Goal: Task Accomplishment & Management: Use online tool/utility

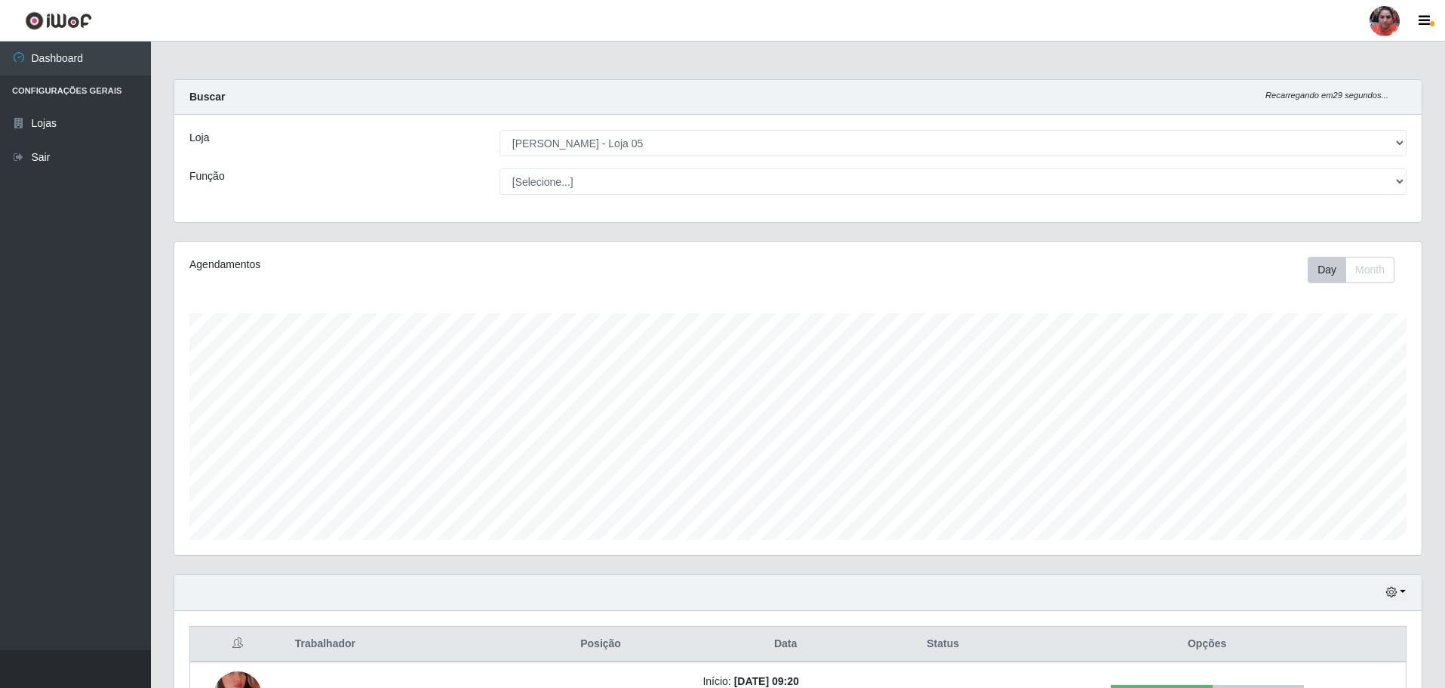
select select "252"
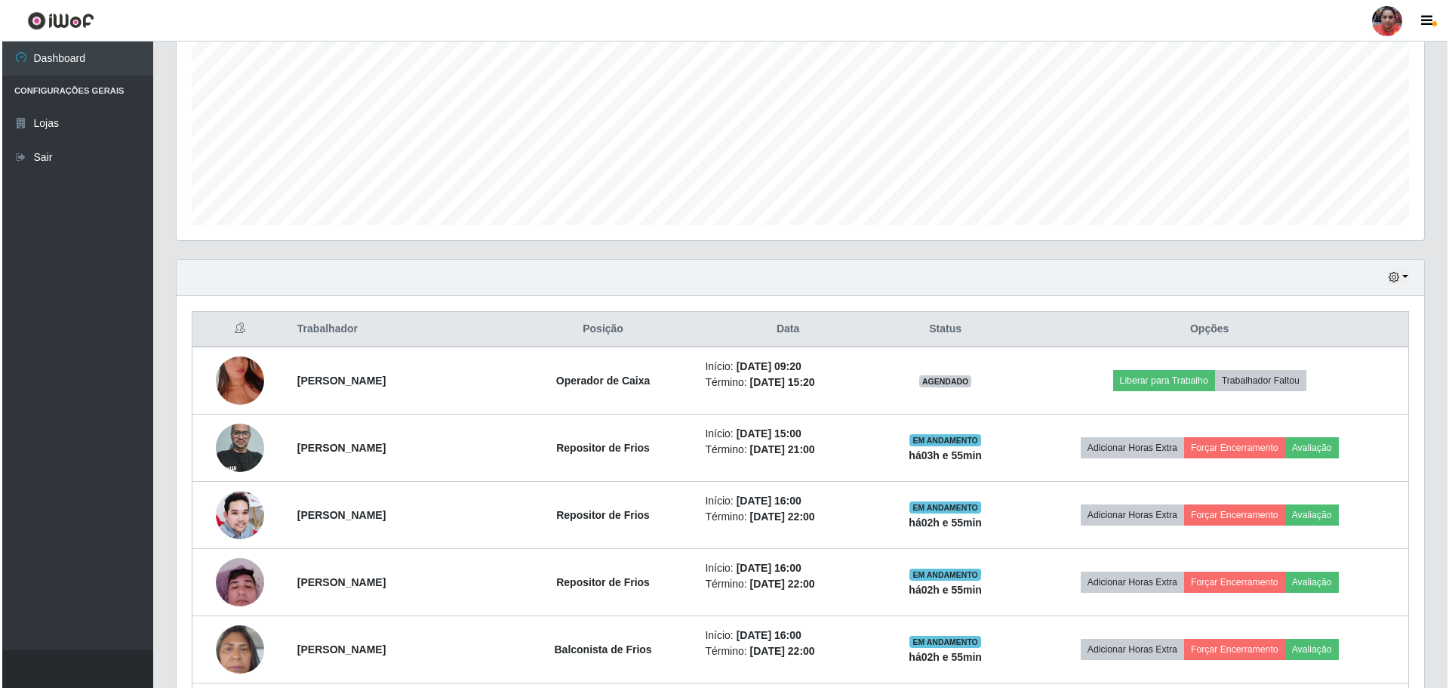
scroll to position [348, 0]
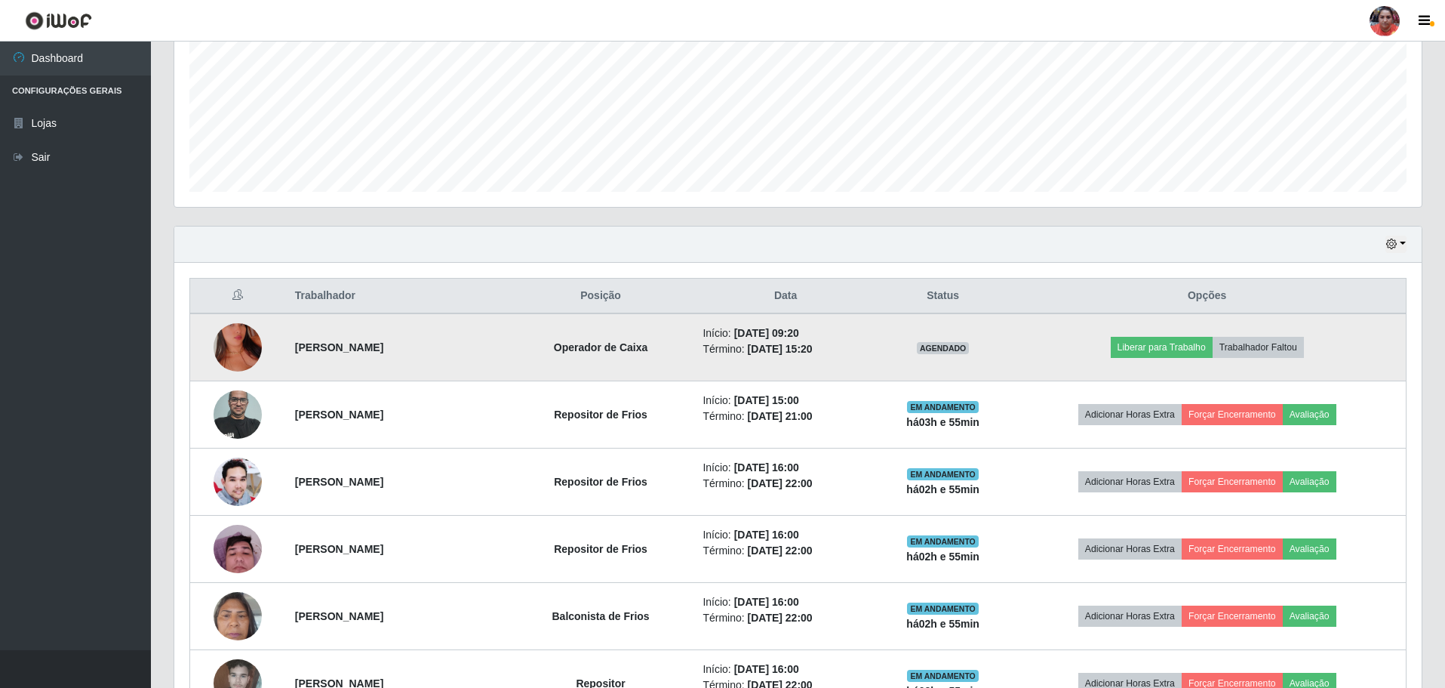
click at [240, 337] on img at bounding box center [238, 347] width 48 height 86
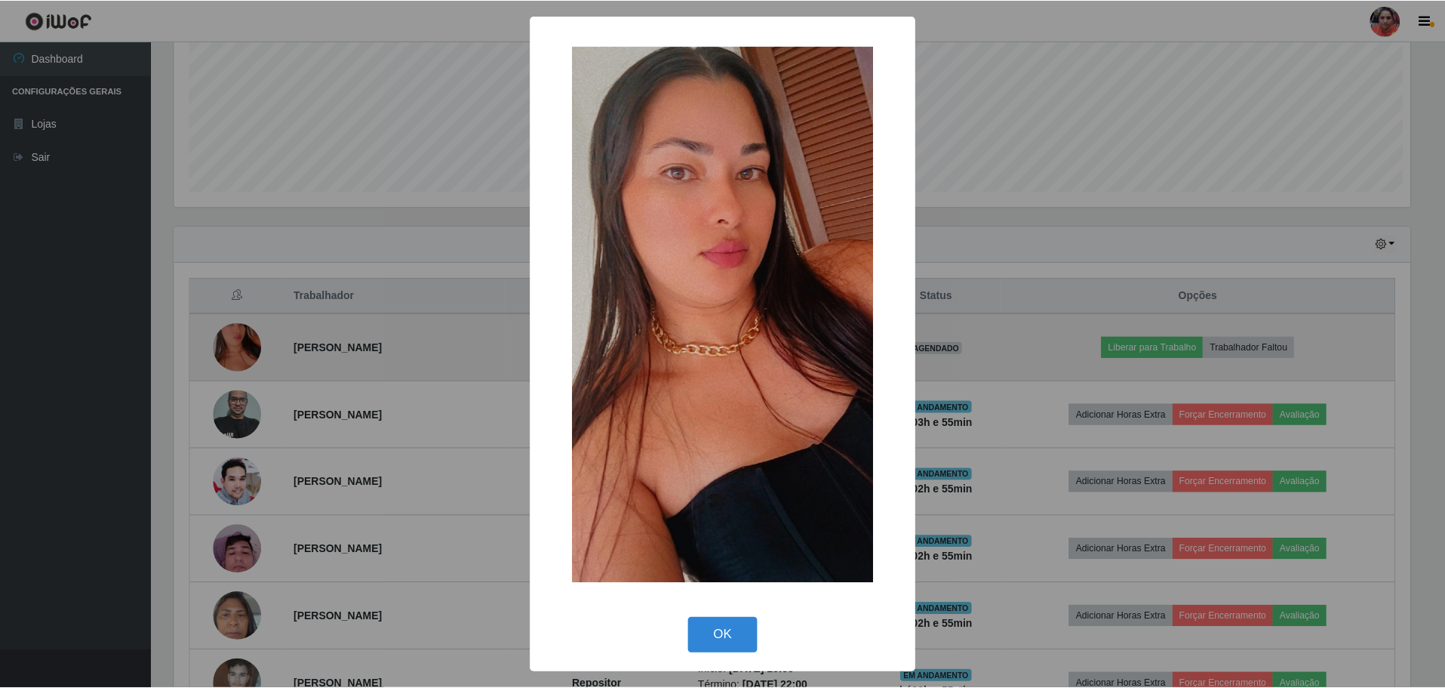
scroll to position [313, 1240]
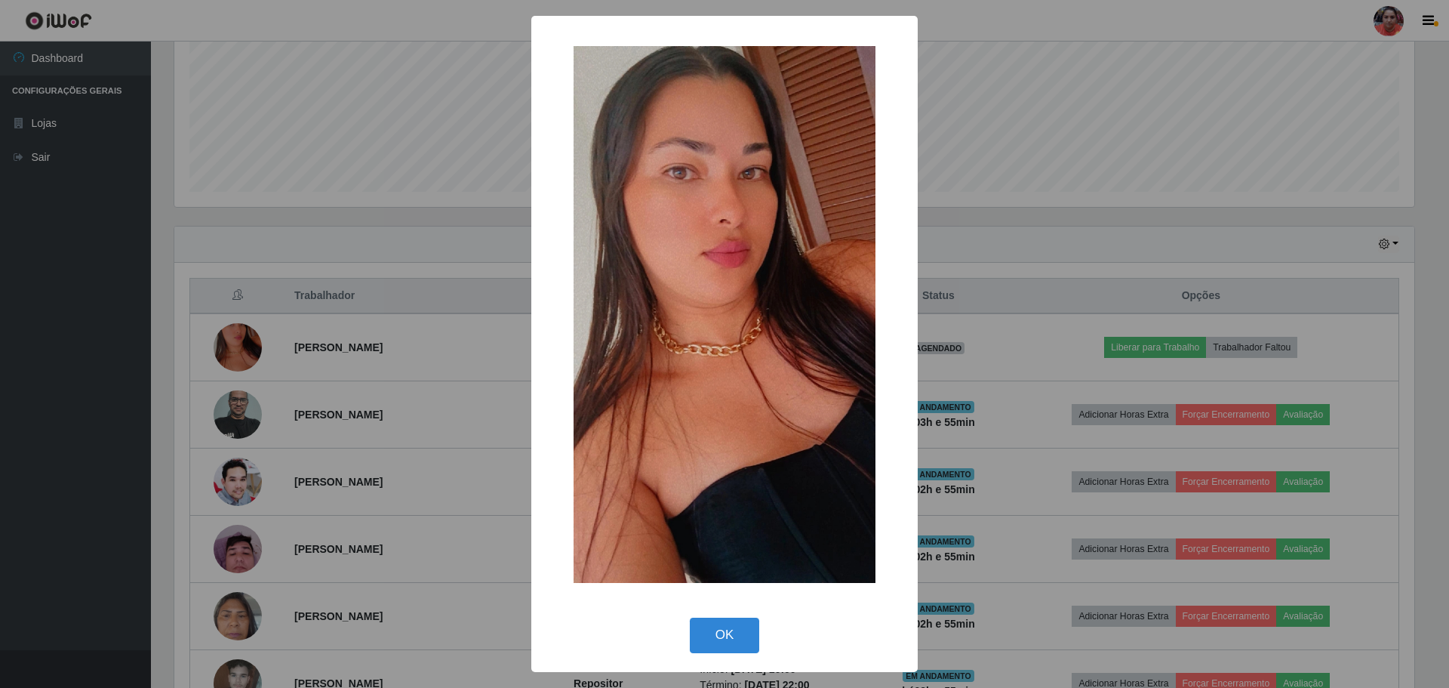
click at [531, 272] on div "× OK Cancel" at bounding box center [724, 344] width 386 height 656
click at [500, 225] on div "× OK Cancel" at bounding box center [724, 344] width 1449 height 688
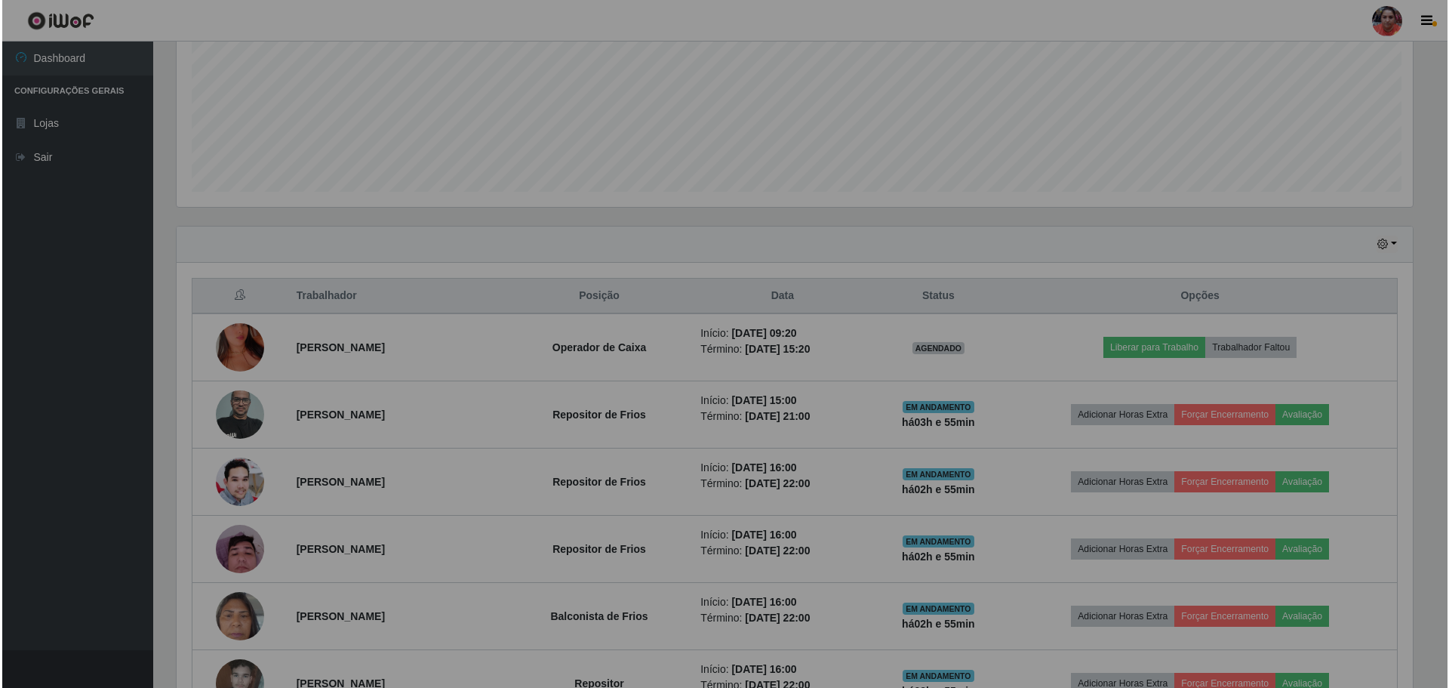
scroll to position [313, 1248]
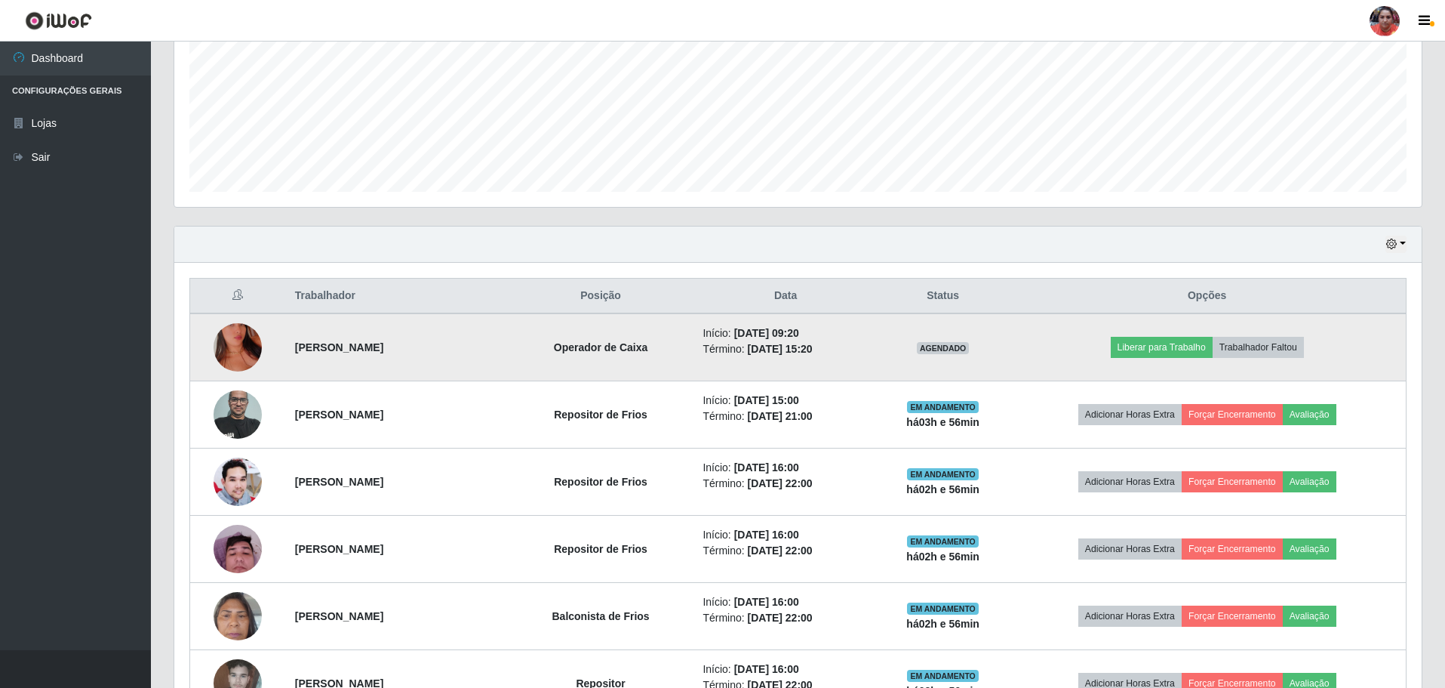
click at [231, 336] on img at bounding box center [238, 347] width 48 height 86
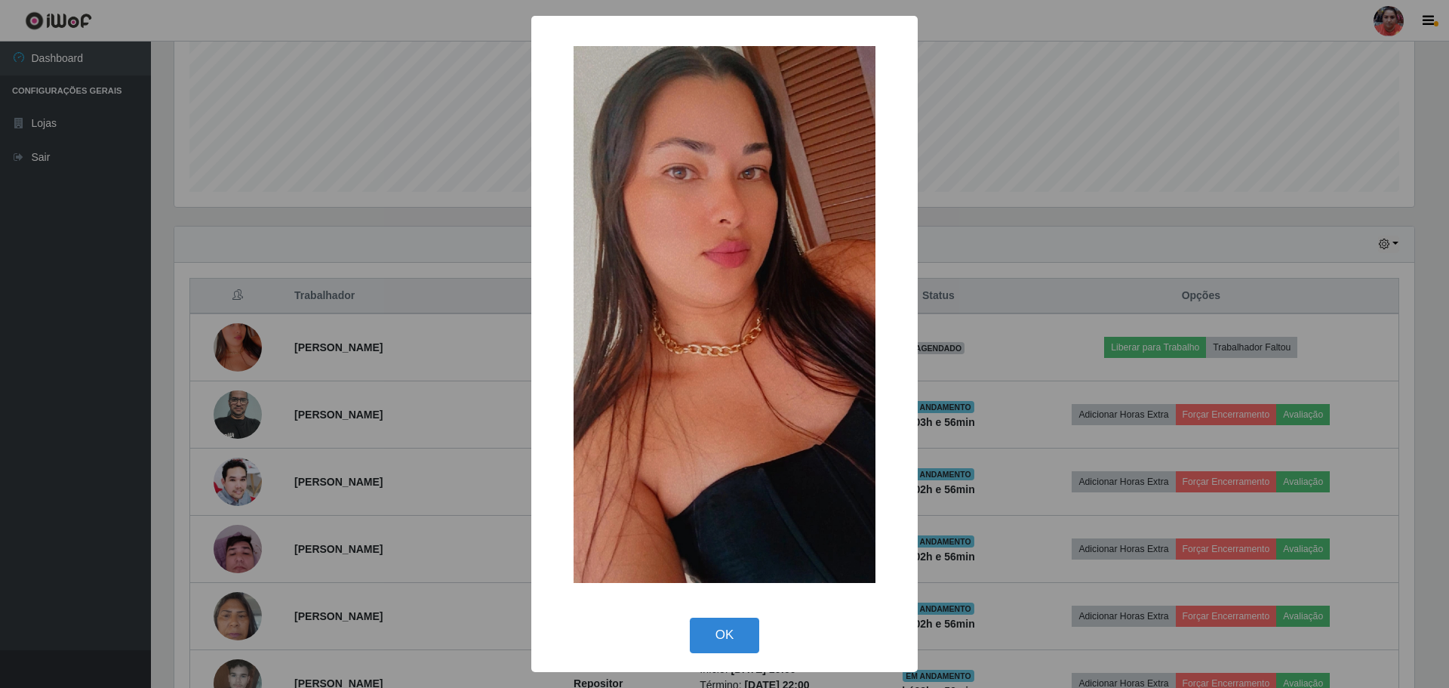
click at [379, 242] on div "× OK Cancel" at bounding box center [724, 344] width 1449 height 688
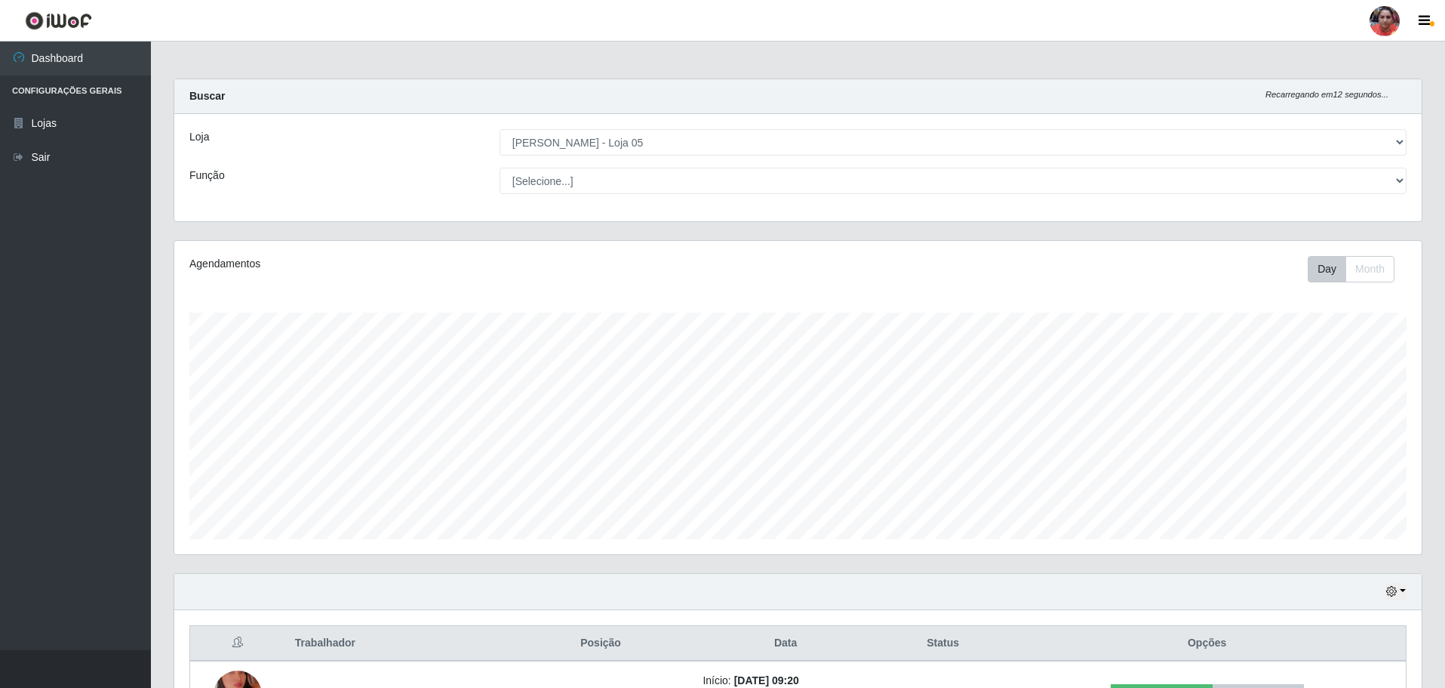
scroll to position [0, 0]
click at [774, 180] on select "[Selecione...] ASG ASG + ASG ++ Auxiliar de Depósito Auxiliar de Depósito + Aux…" at bounding box center [953, 181] width 907 height 26
select select "22"
click at [500, 168] on select "[Selecione...] ASG ASG + ASG ++ Auxiliar de Depósito Auxiliar de Depósito + Aux…" at bounding box center [953, 181] width 907 height 26
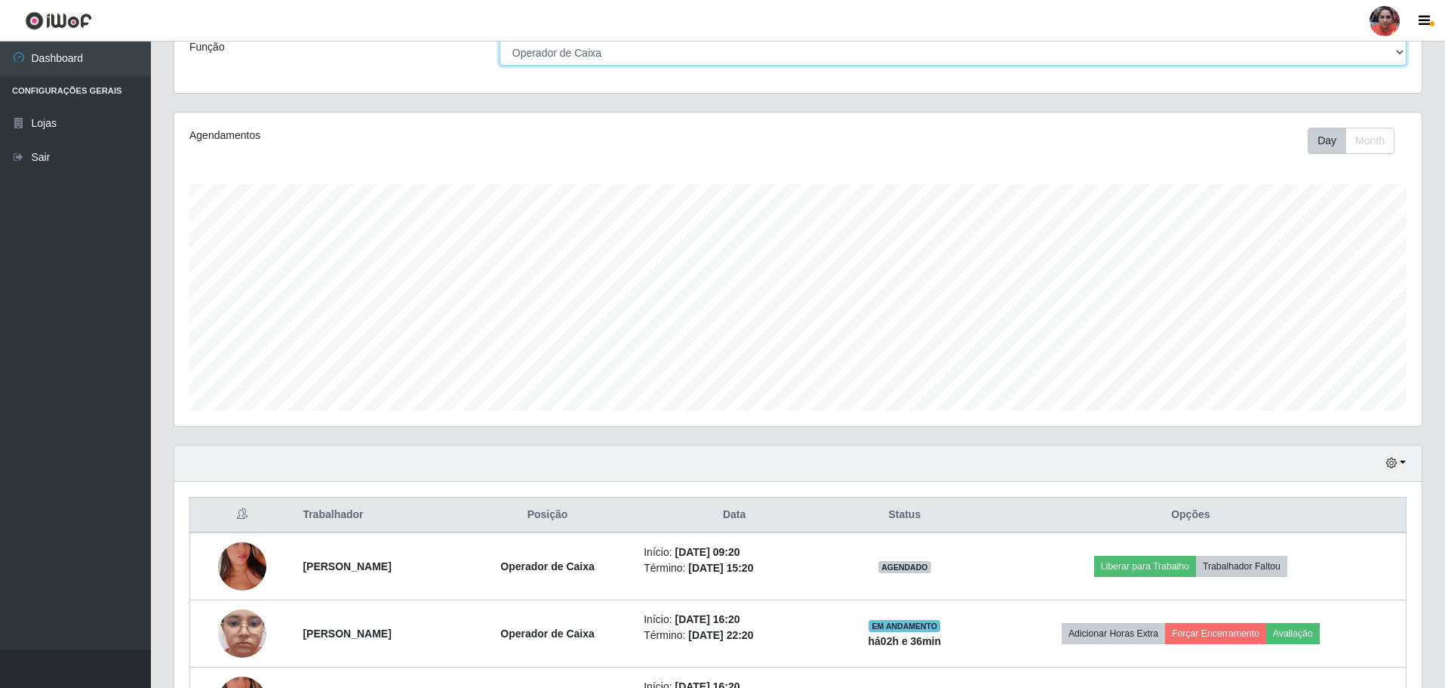
scroll to position [248, 0]
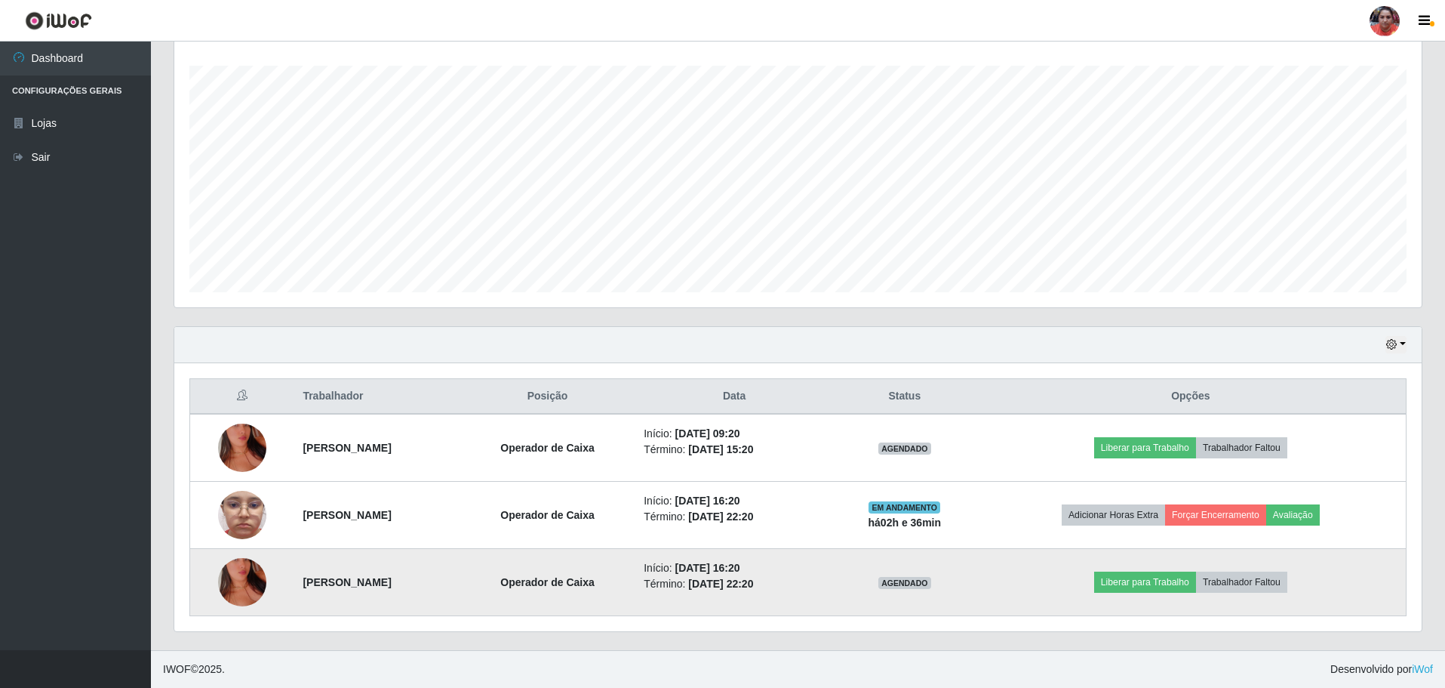
click at [229, 577] on img at bounding box center [242, 582] width 48 height 86
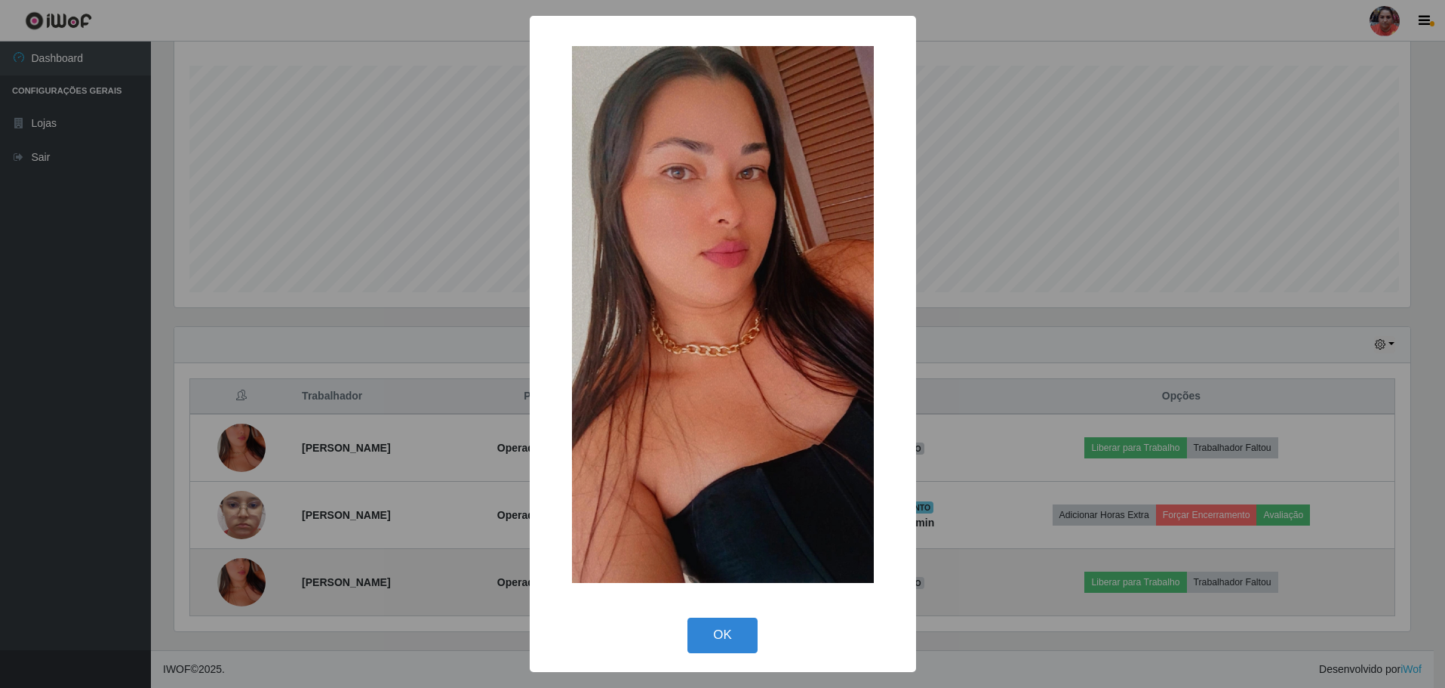
scroll to position [313, 1240]
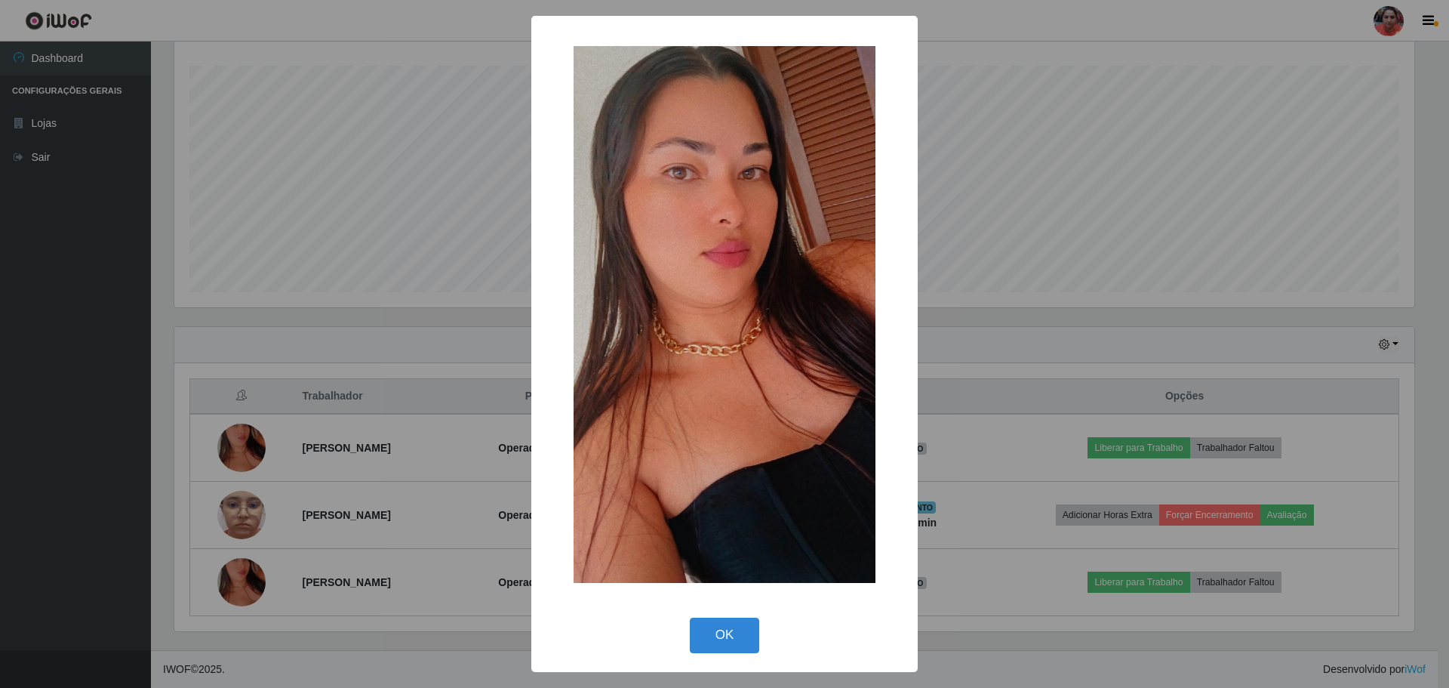
click at [322, 466] on div "× OK Cancel" at bounding box center [724, 344] width 1449 height 688
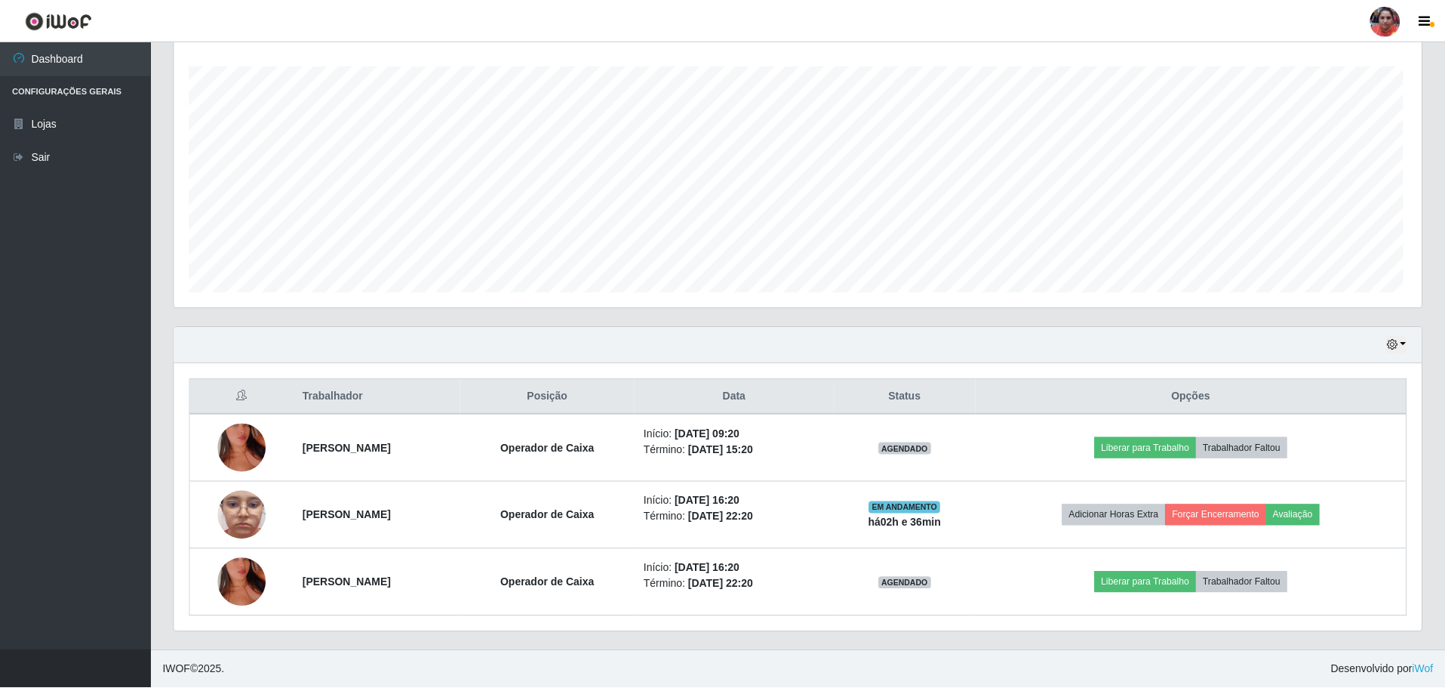
scroll to position [313, 1248]
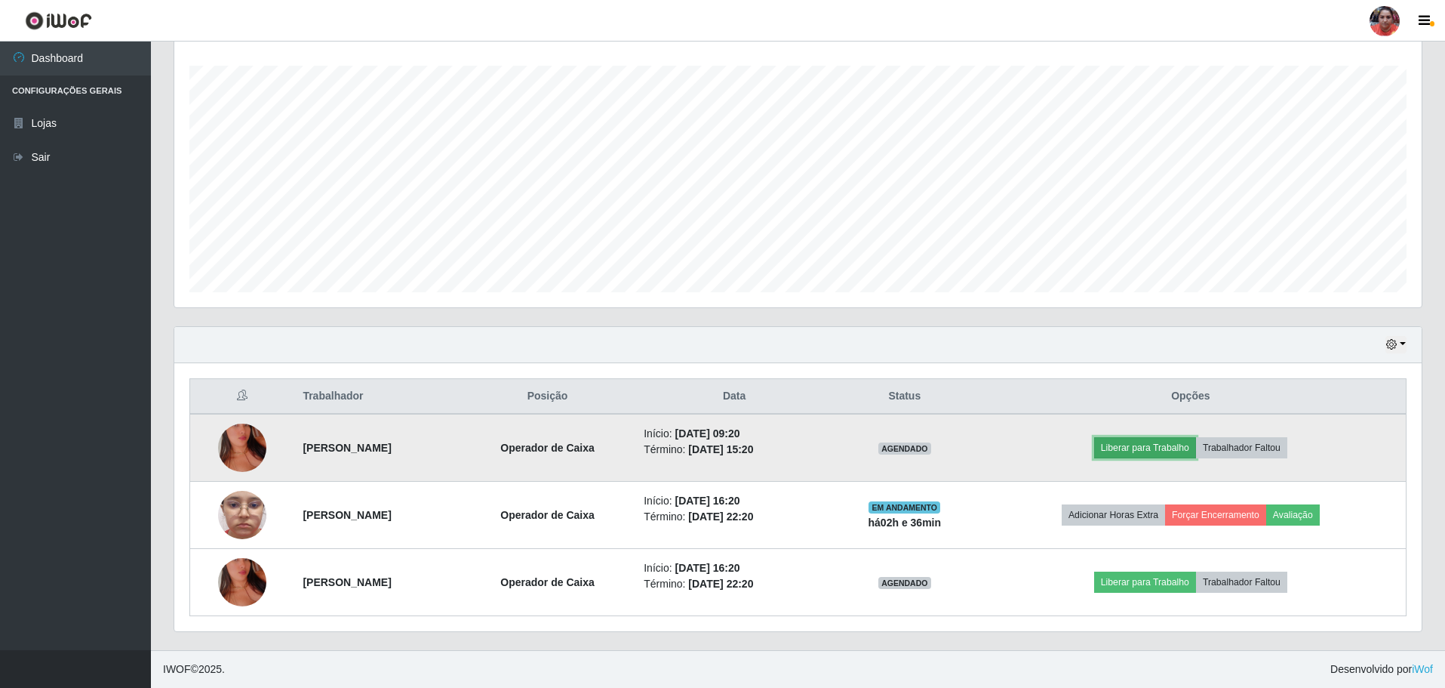
click at [1154, 439] on button "Liberar para Trabalho" at bounding box center [1145, 447] width 102 height 21
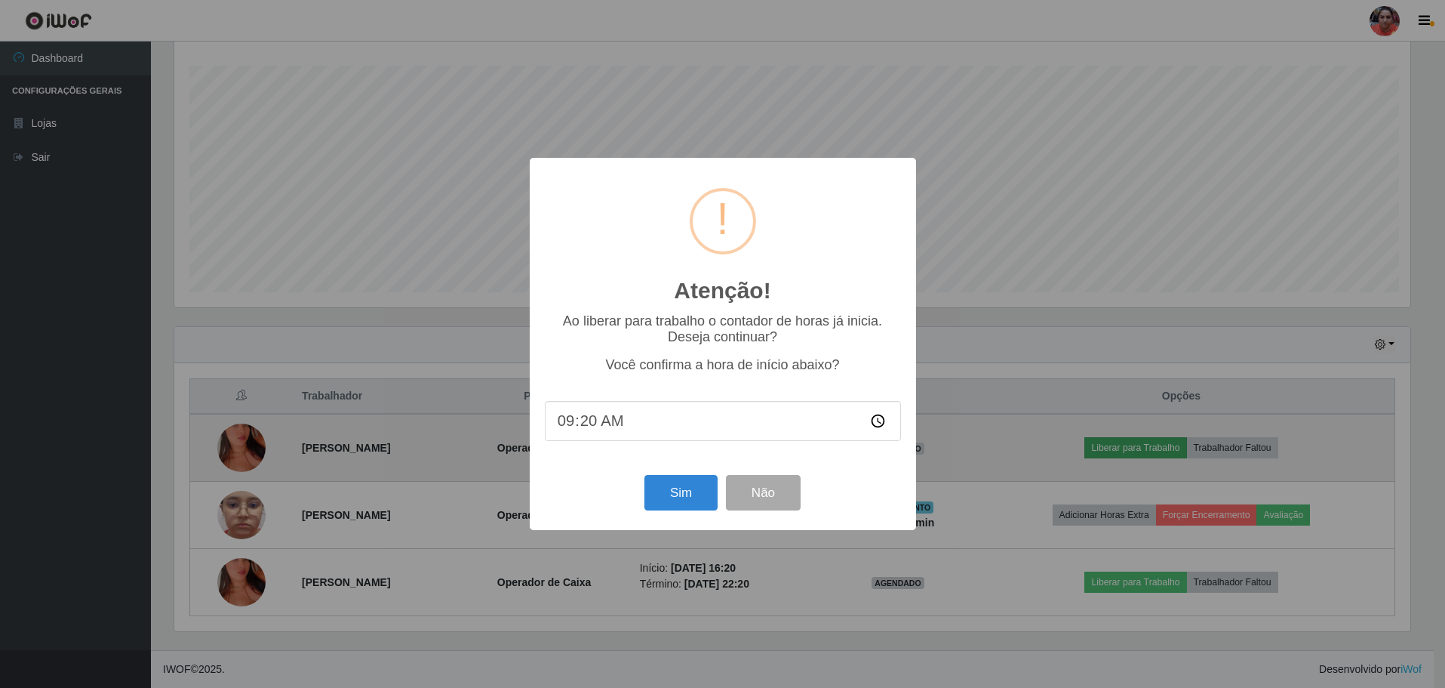
scroll to position [313, 1240]
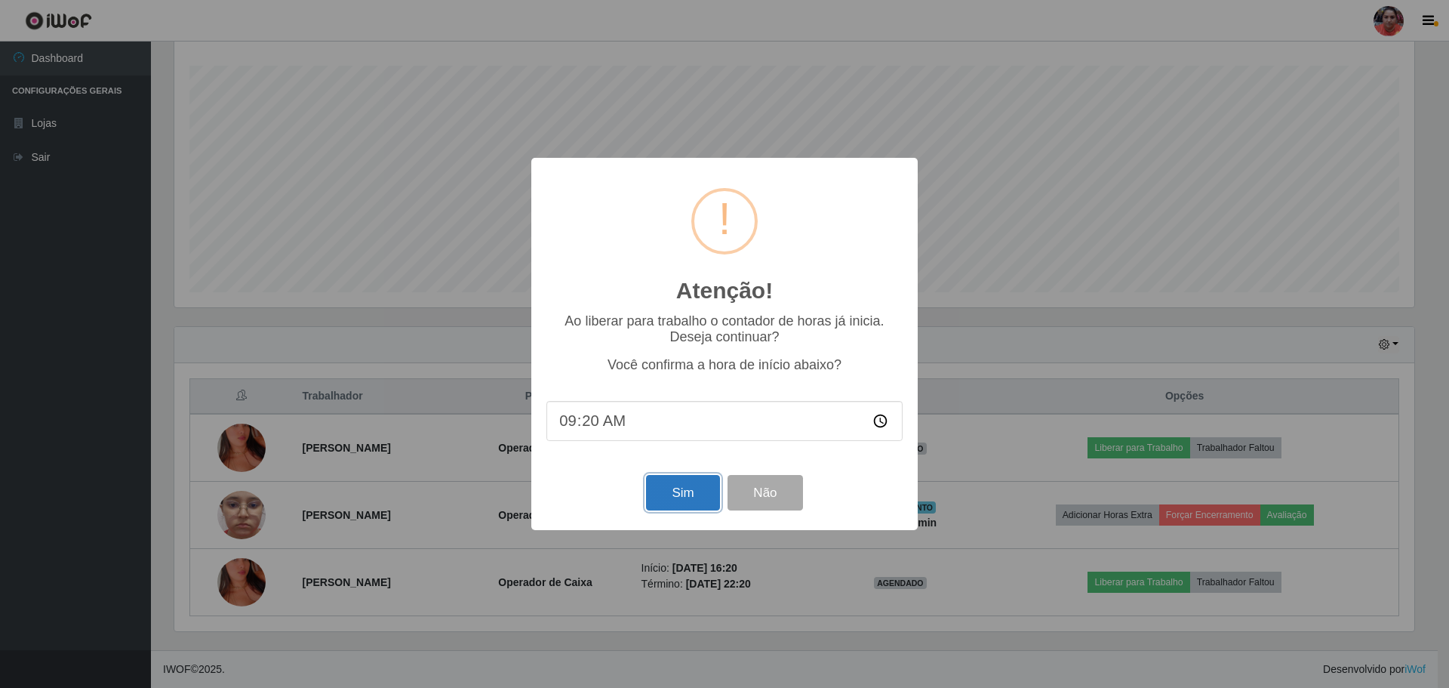
click at [690, 497] on button "Sim" at bounding box center [682, 492] width 73 height 35
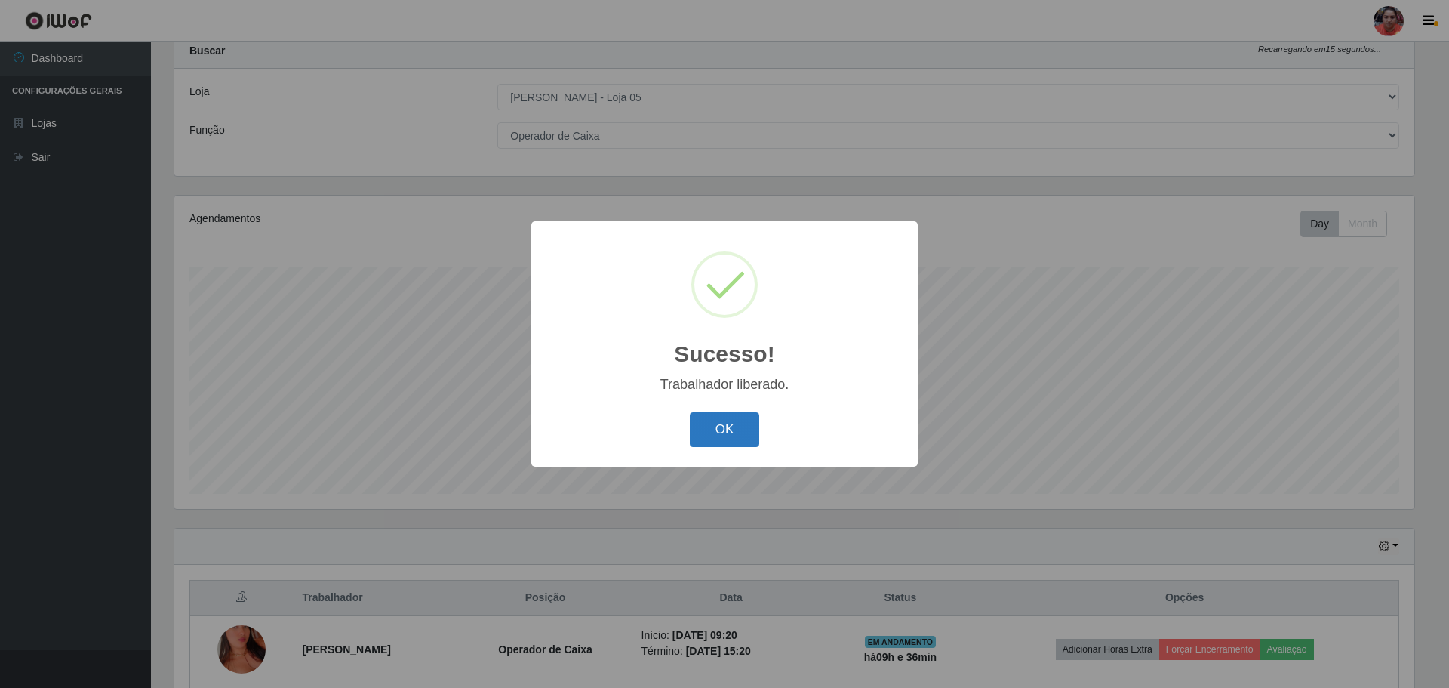
click at [727, 426] on button "OK" at bounding box center [725, 429] width 70 height 35
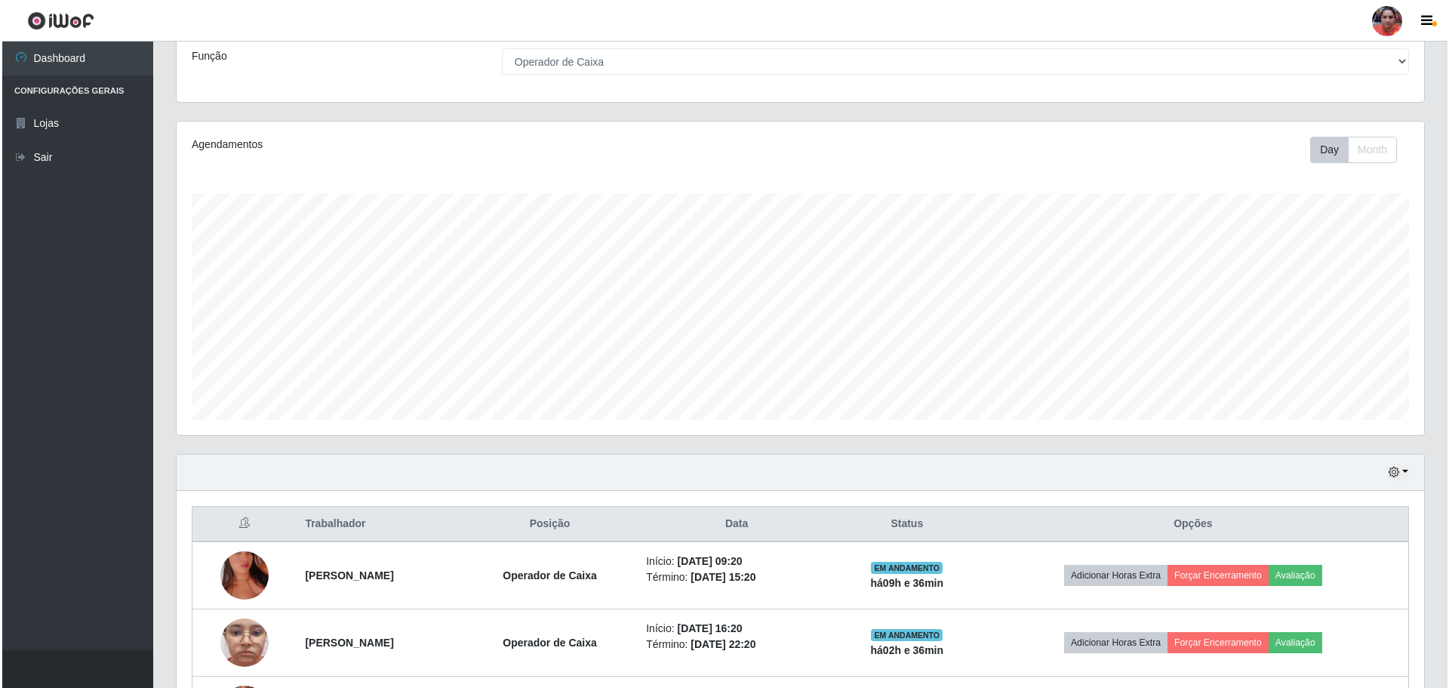
scroll to position [248, 0]
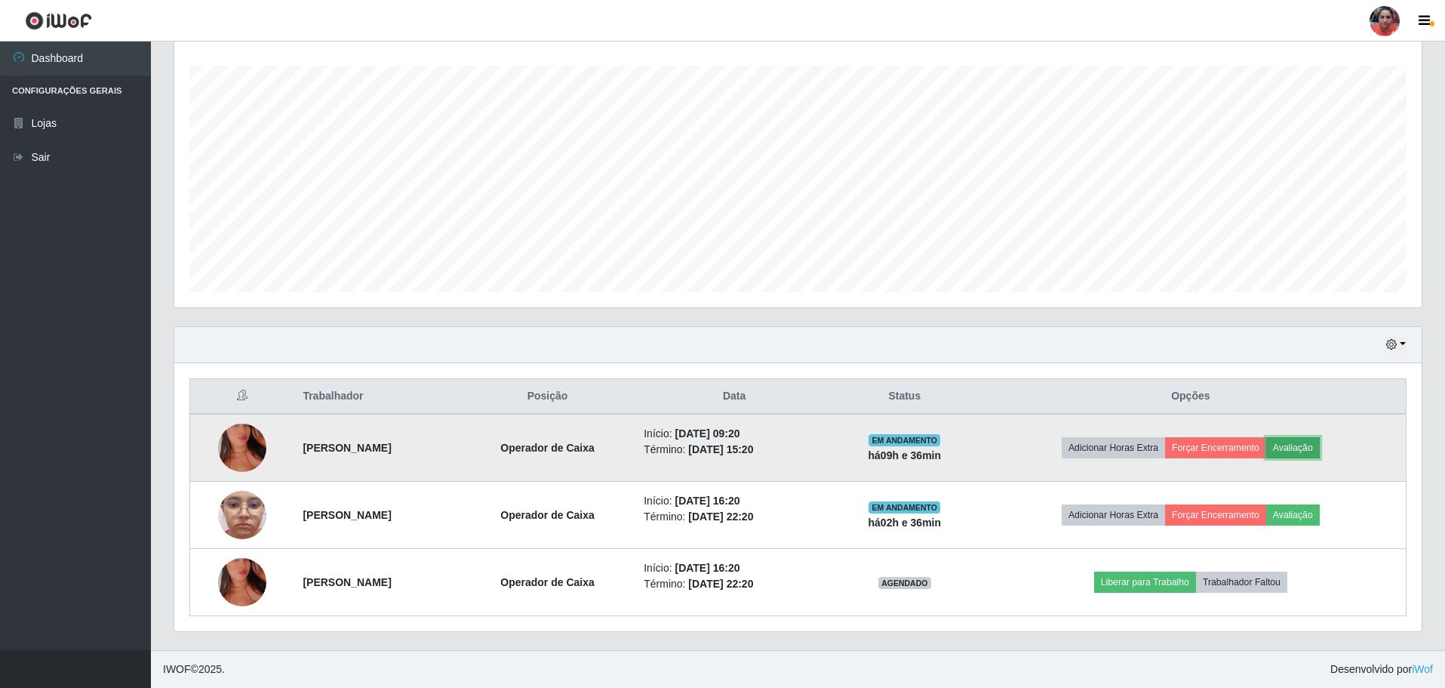
click at [1306, 445] on button "Avaliação" at bounding box center [1293, 447] width 54 height 21
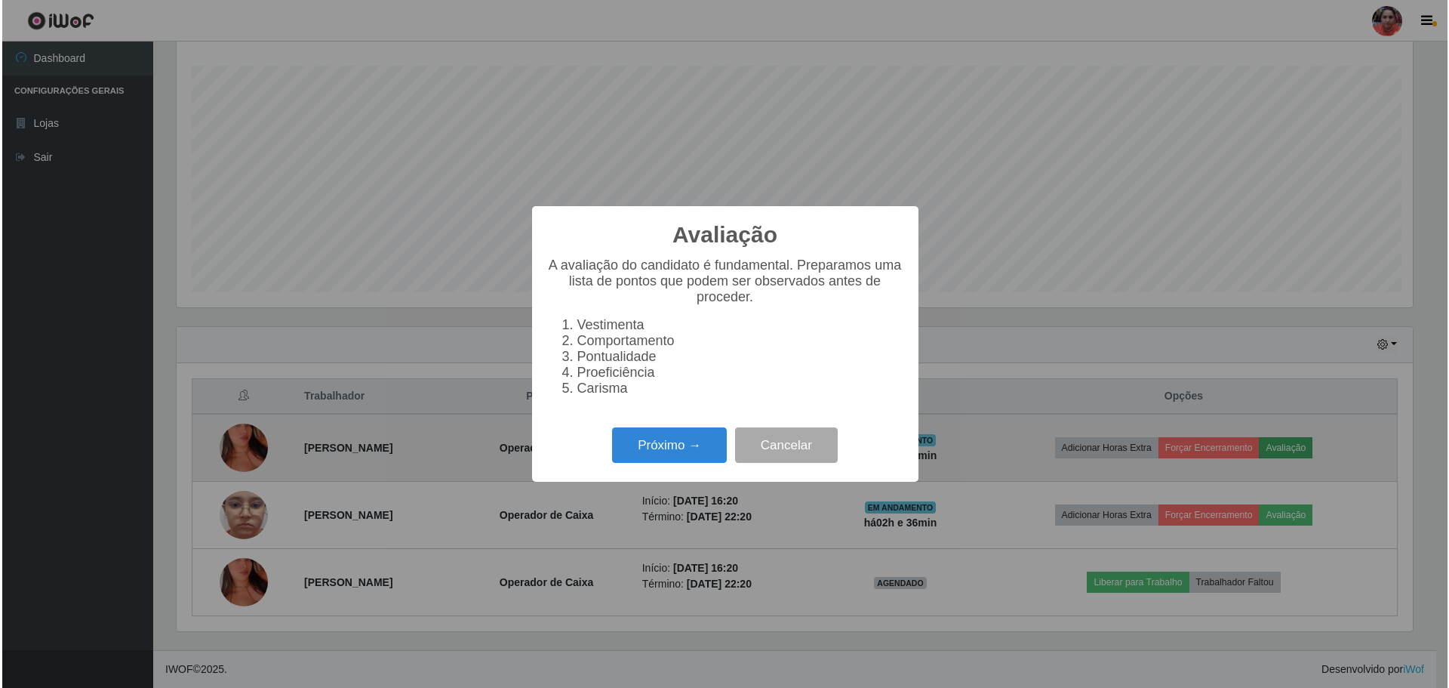
scroll to position [313, 1240]
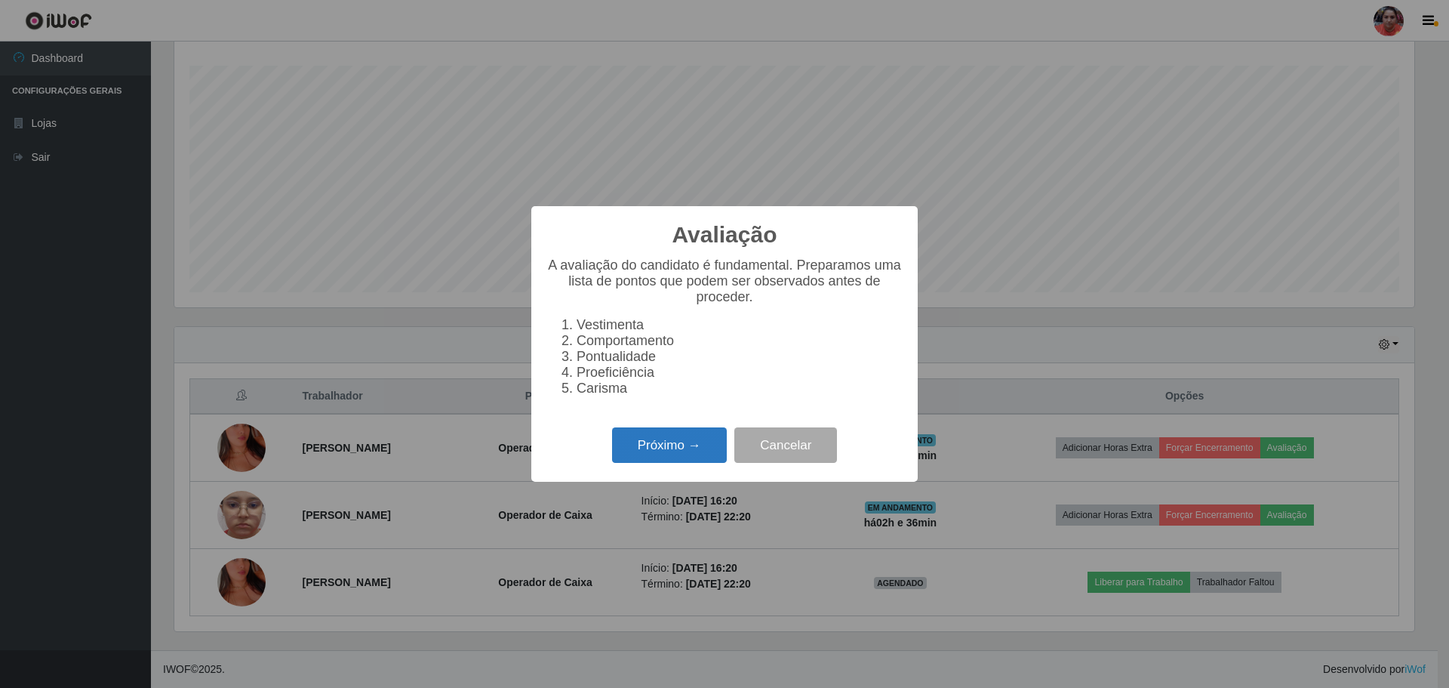
click at [672, 448] on button "Próximo →" at bounding box center [669, 444] width 115 height 35
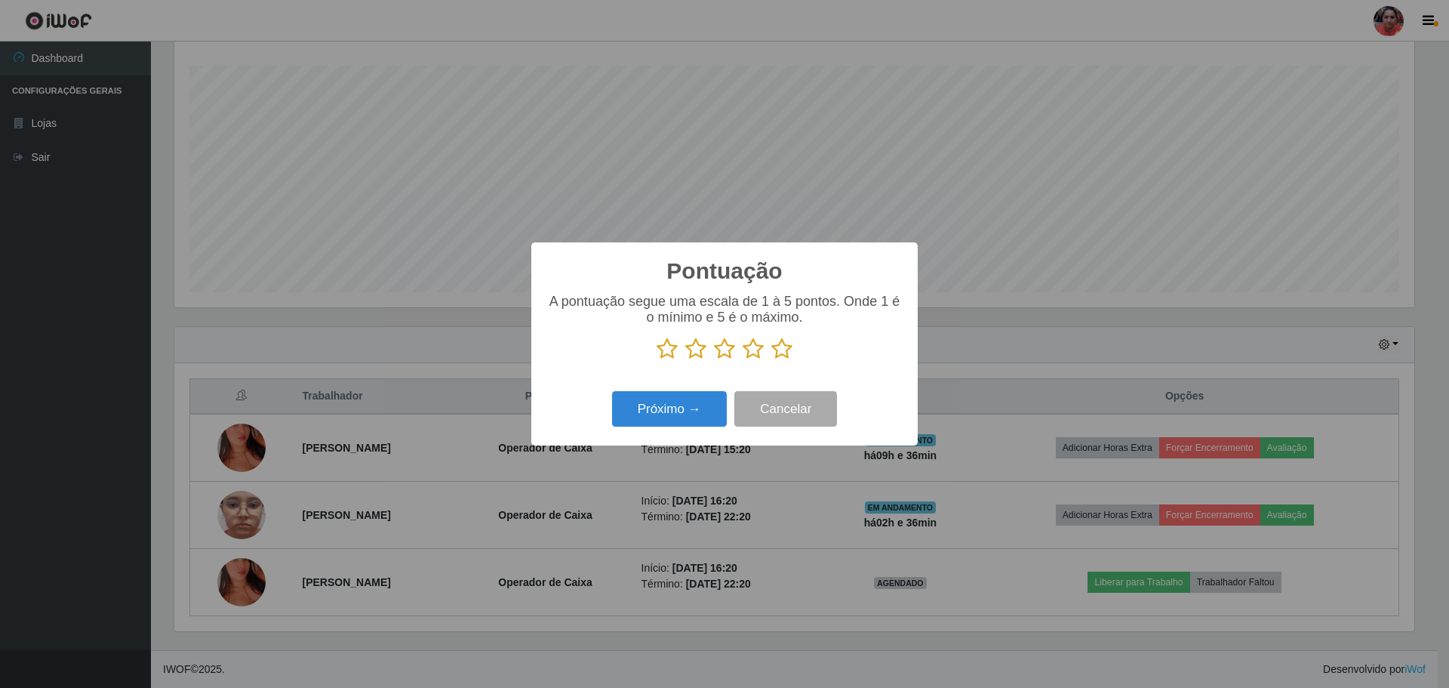
scroll to position [754411, 753484]
click at [754, 349] on icon at bounding box center [753, 348] width 21 height 23
click at [743, 360] on input "radio" at bounding box center [743, 360] width 0 height 0
click at [693, 406] on button "Próximo →" at bounding box center [669, 408] width 115 height 35
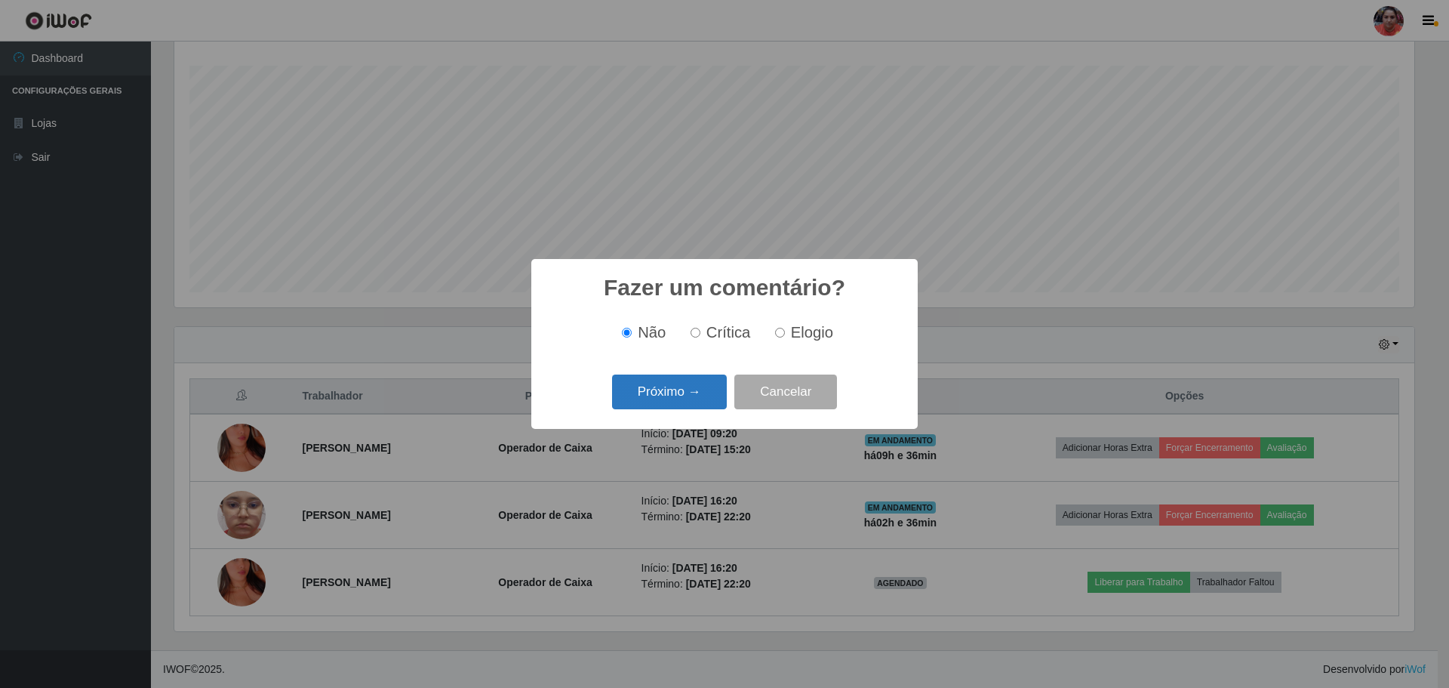
click at [700, 394] on button "Próximo →" at bounding box center [669, 391] width 115 height 35
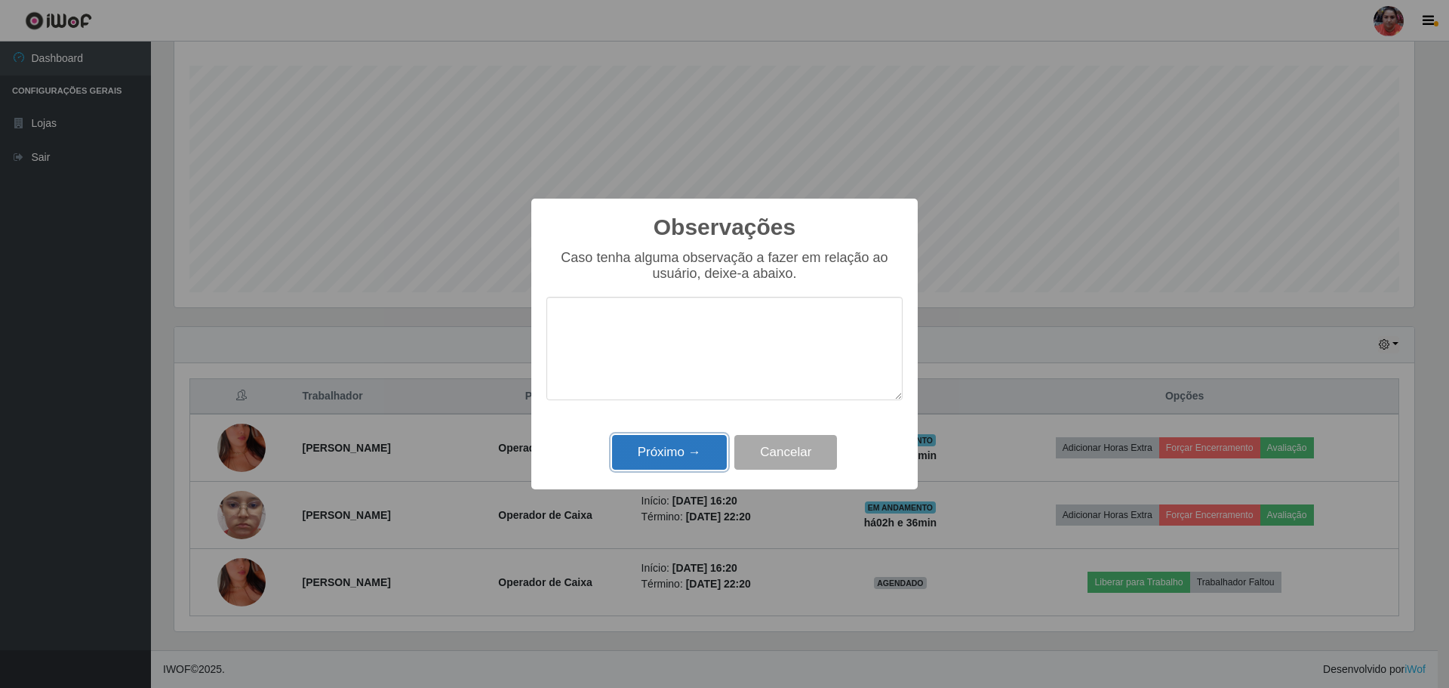
click at [690, 456] on button "Próximo →" at bounding box center [669, 452] width 115 height 35
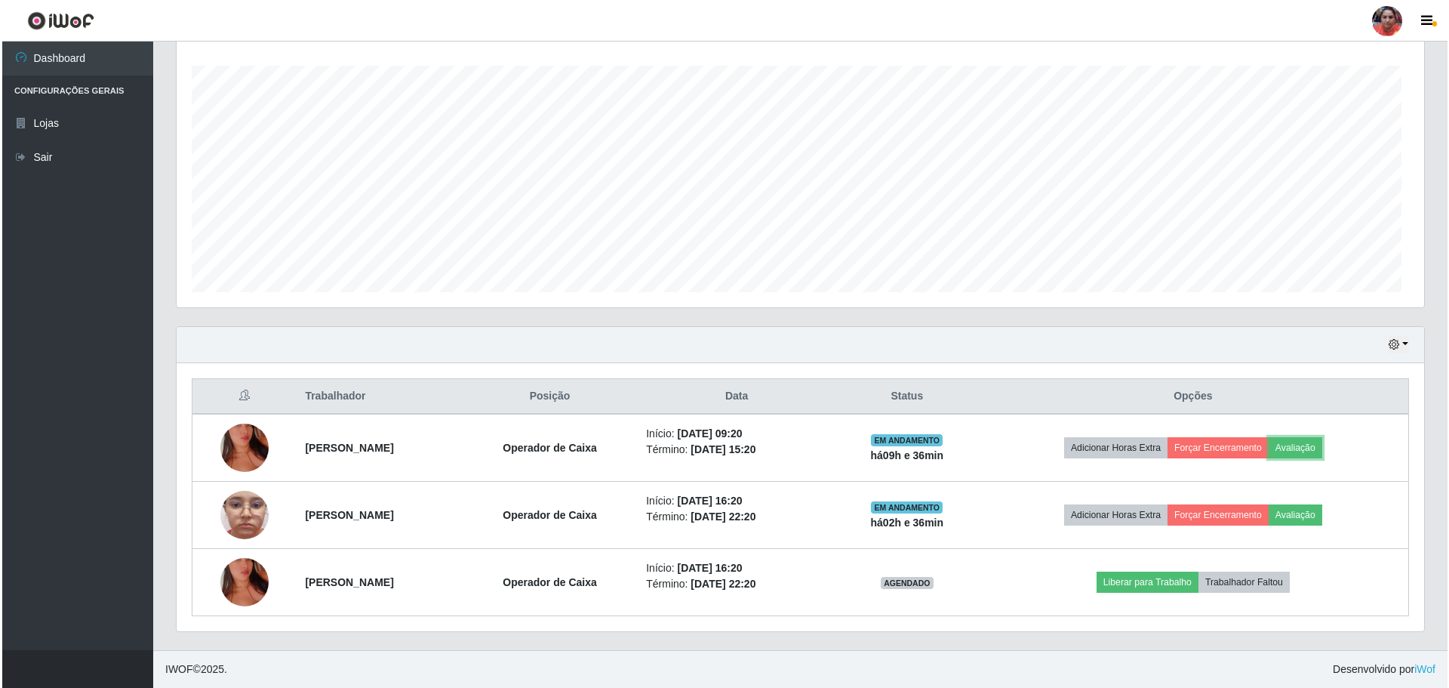
scroll to position [313, 1248]
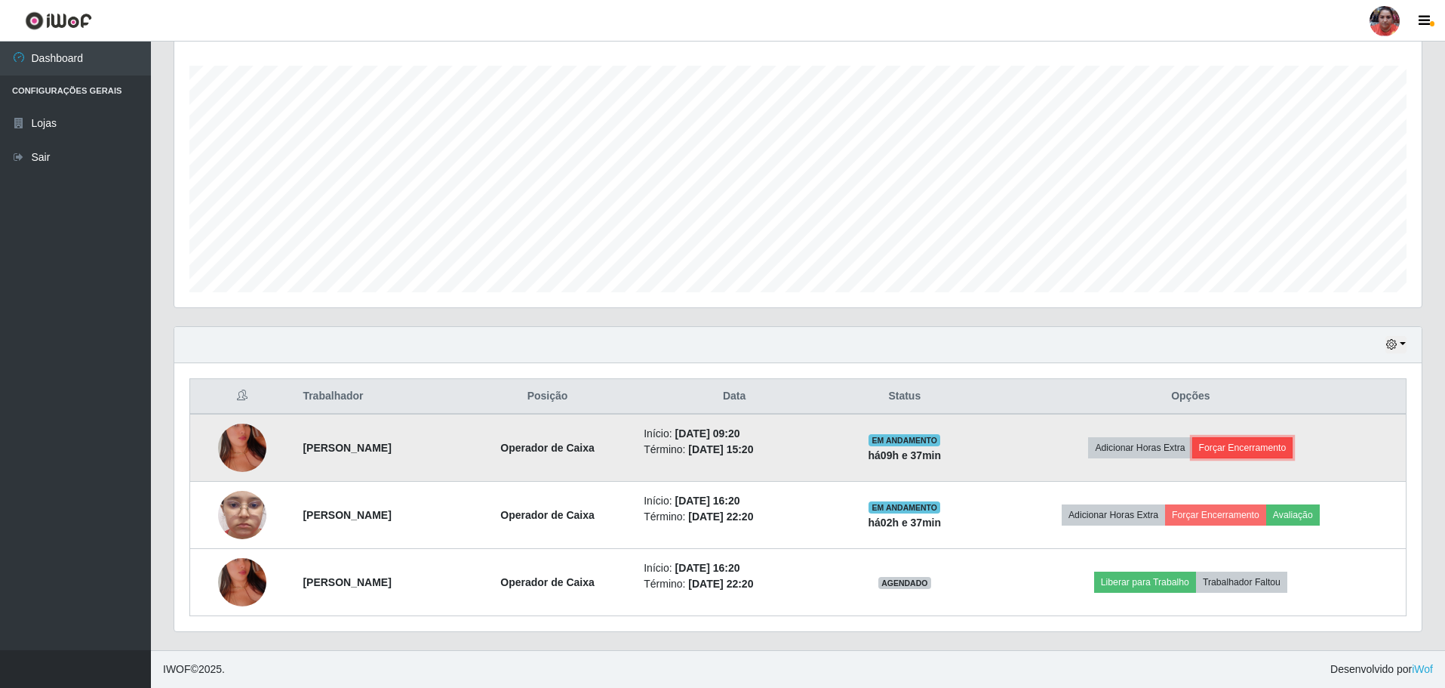
click at [1233, 444] on button "Forçar Encerramento" at bounding box center [1242, 447] width 101 height 21
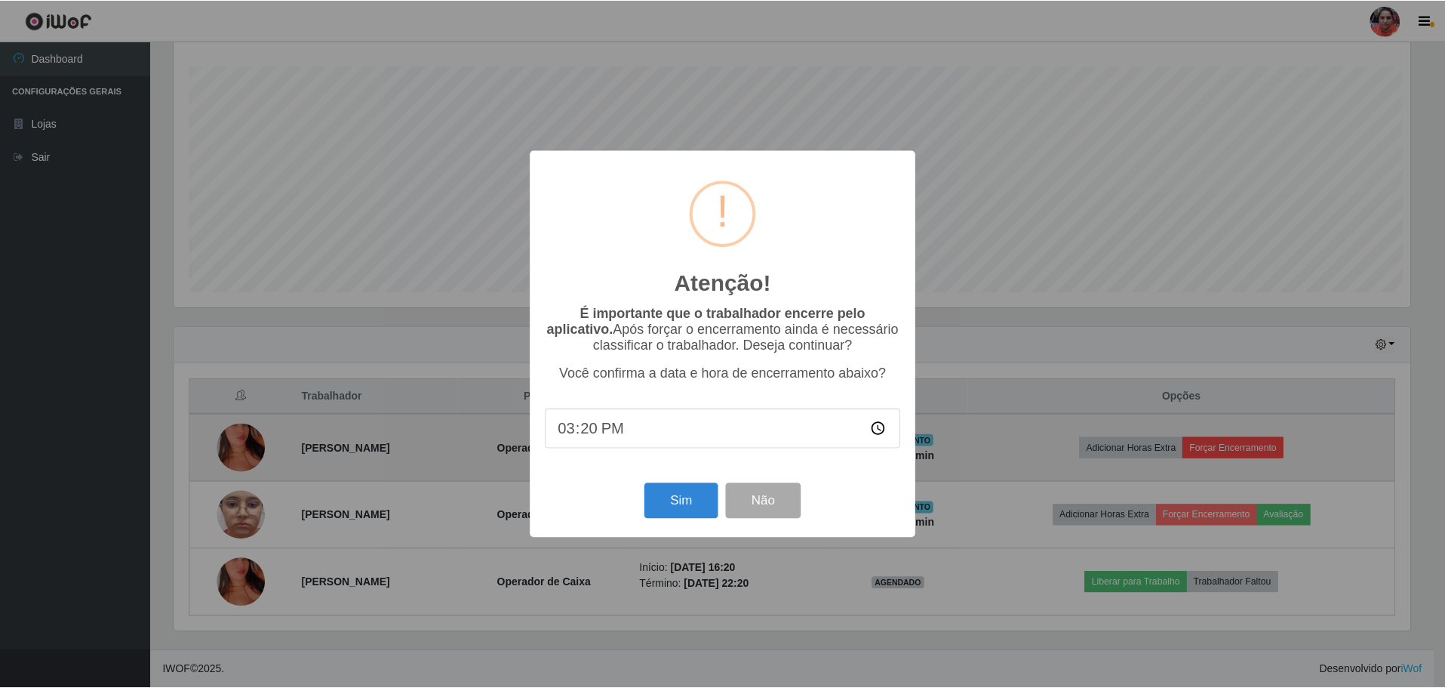
scroll to position [313, 1240]
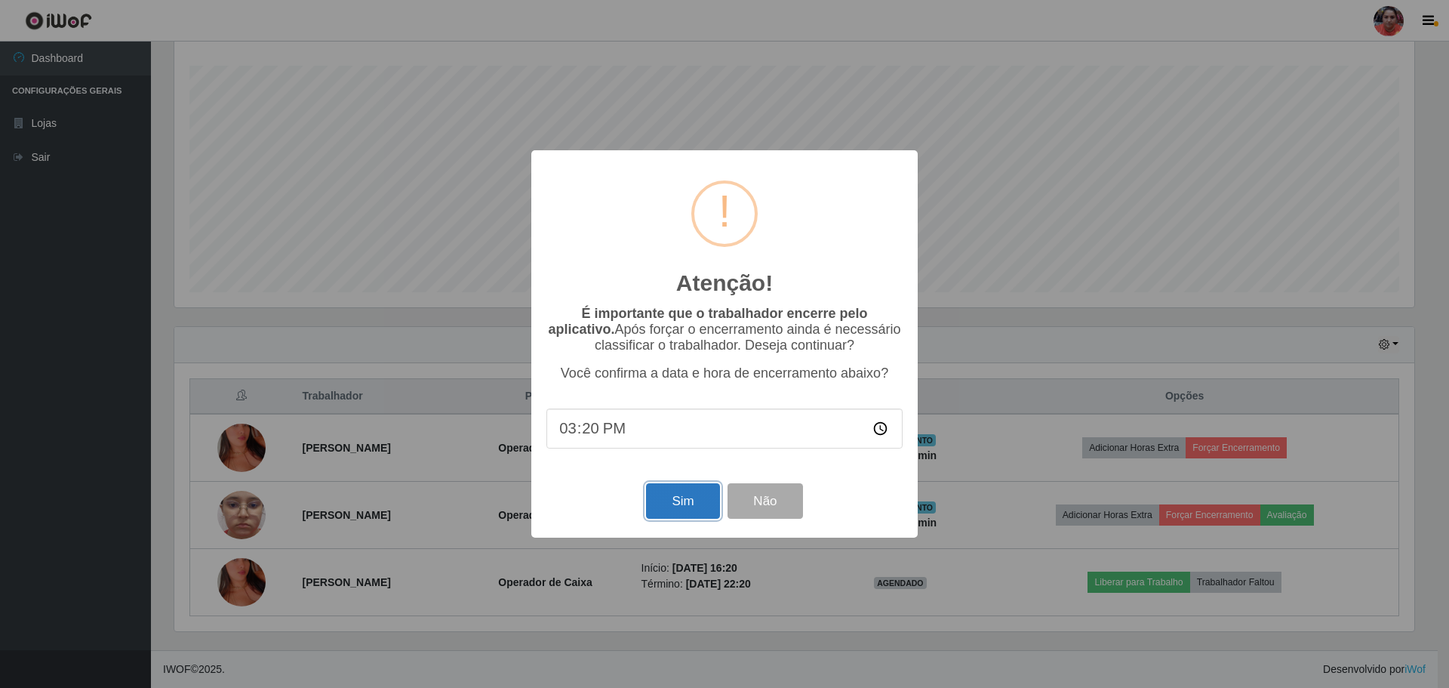
click at [690, 494] on button "Sim" at bounding box center [682, 500] width 73 height 35
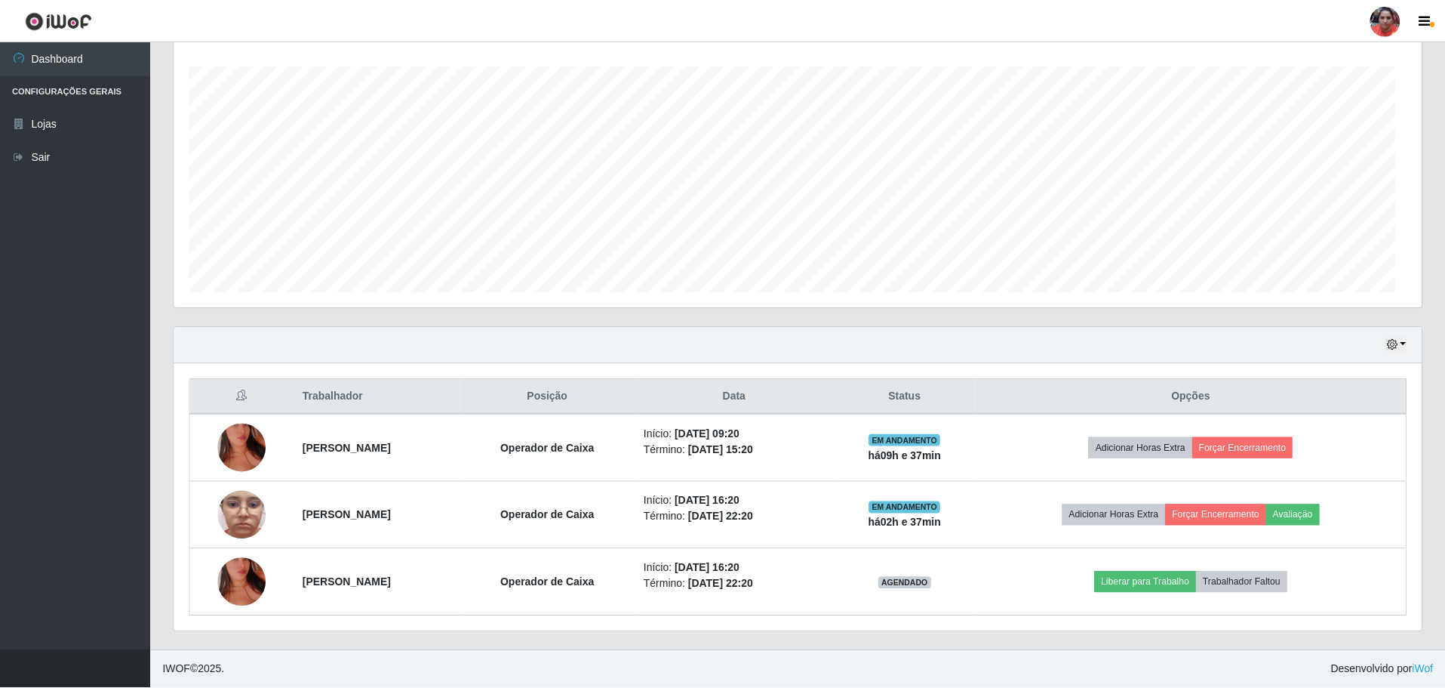
scroll to position [0, 0]
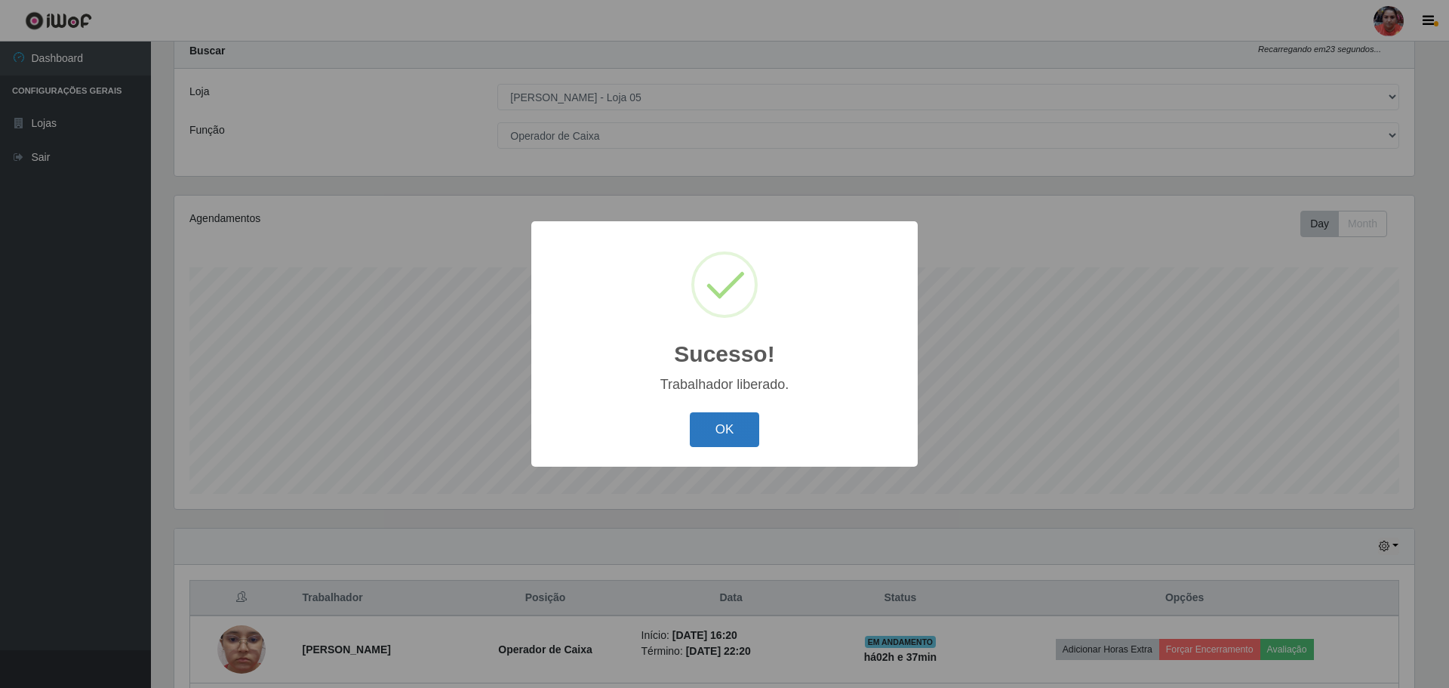
click at [748, 428] on button "OK" at bounding box center [725, 429] width 70 height 35
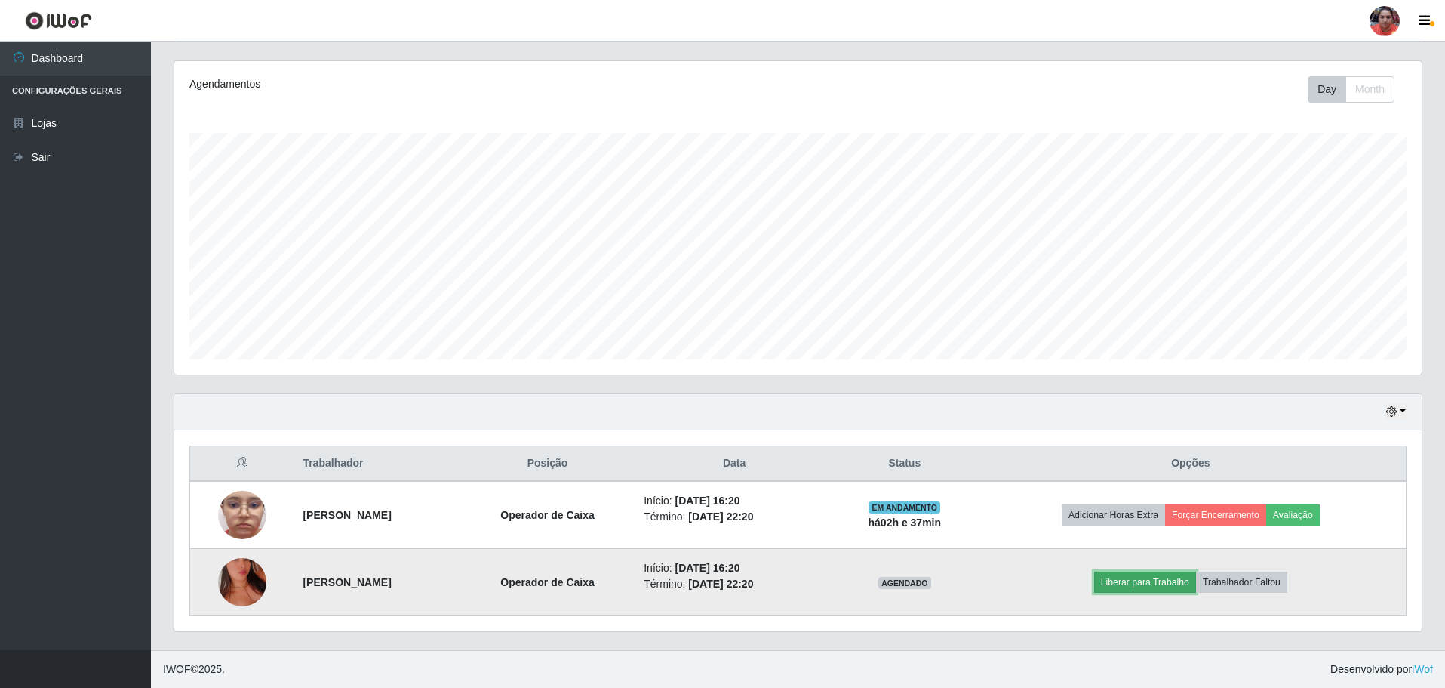
click at [1168, 578] on button "Liberar para Trabalho" at bounding box center [1145, 581] width 102 height 21
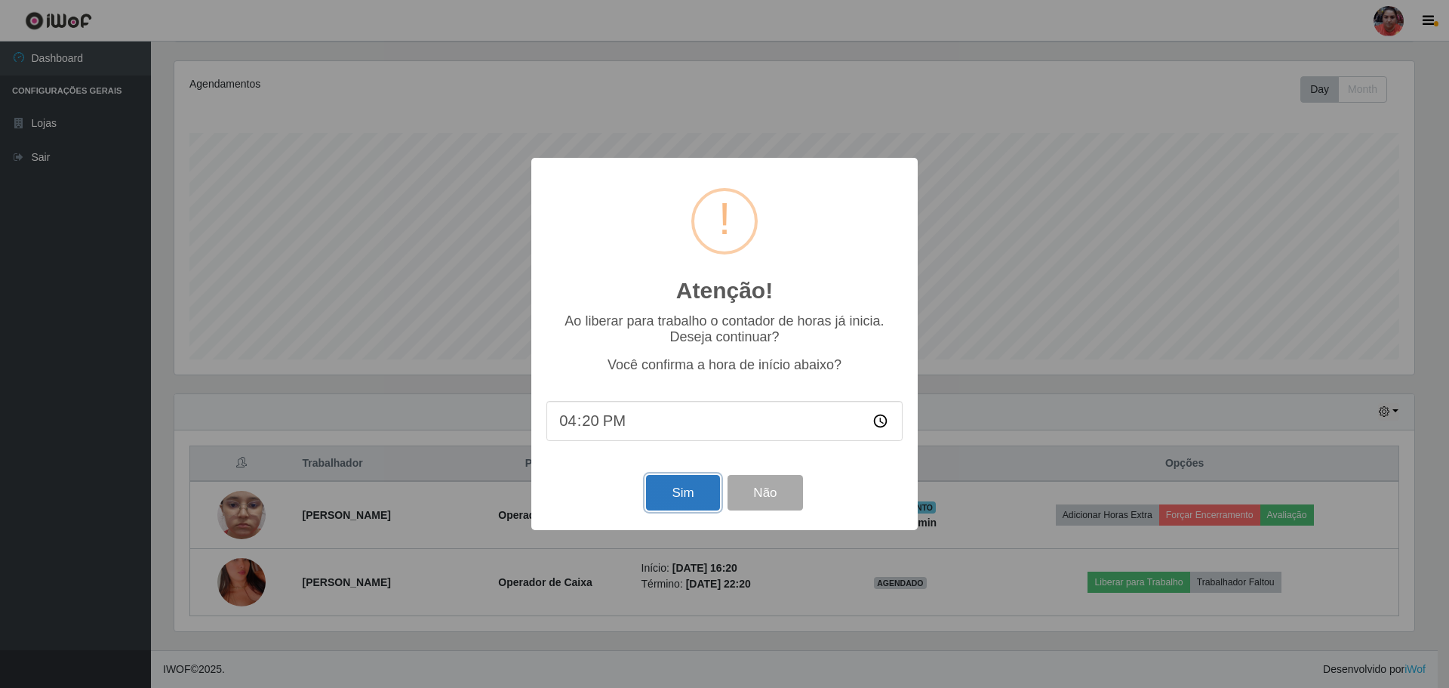
click at [685, 494] on button "Sim" at bounding box center [682, 492] width 73 height 35
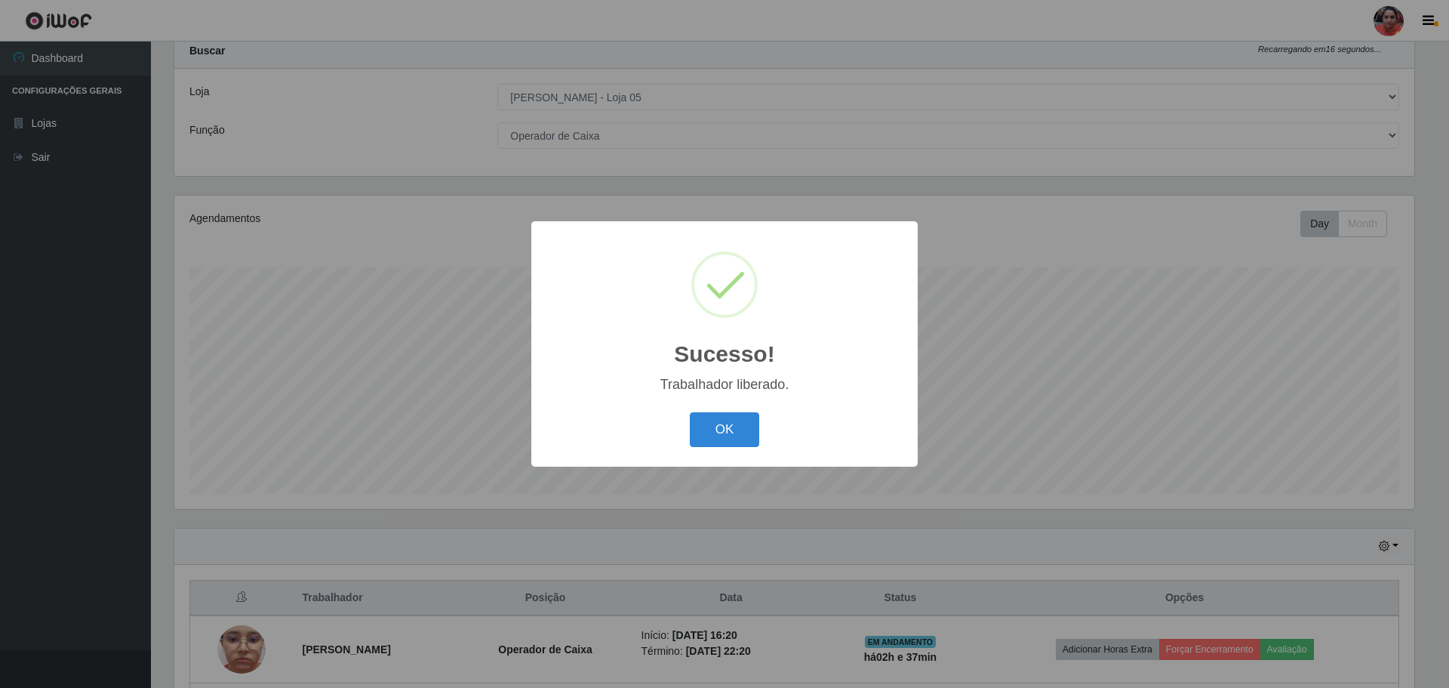
click at [737, 429] on button "OK" at bounding box center [725, 429] width 70 height 35
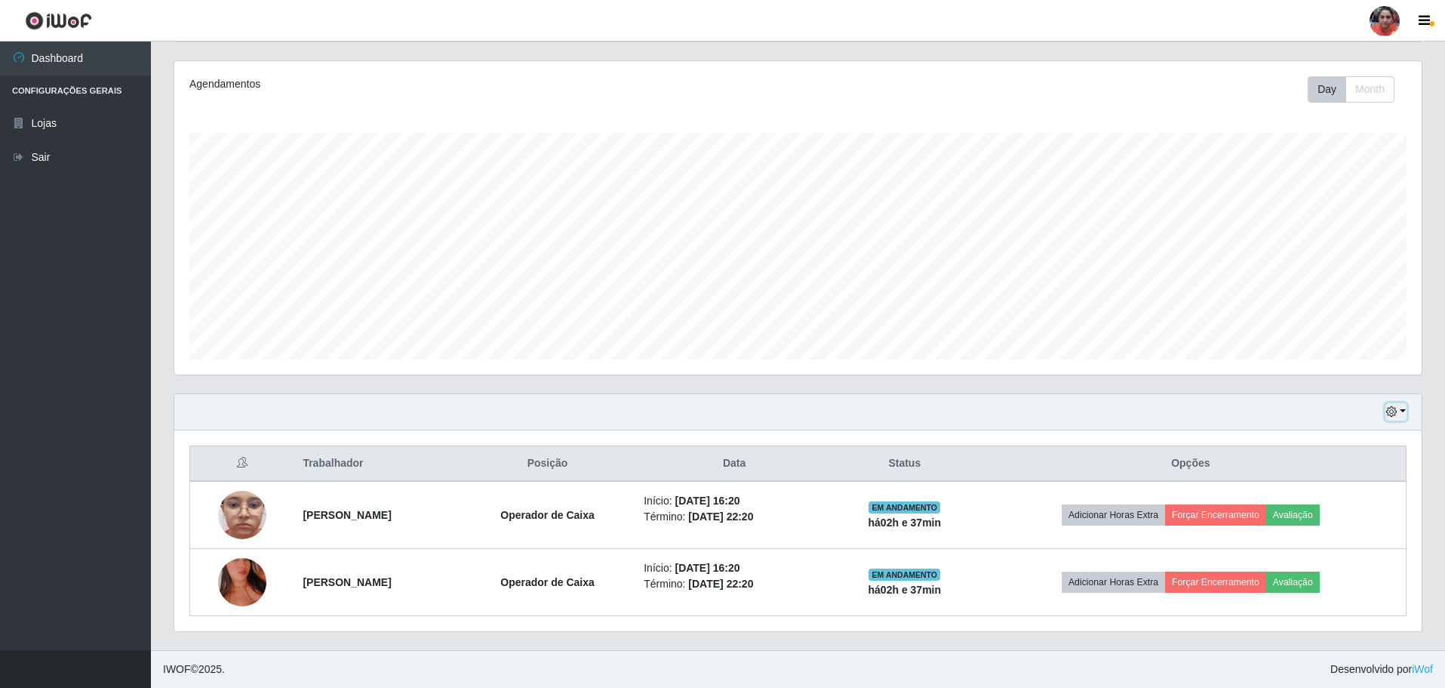
click at [1398, 405] on button "button" at bounding box center [1396, 411] width 21 height 17
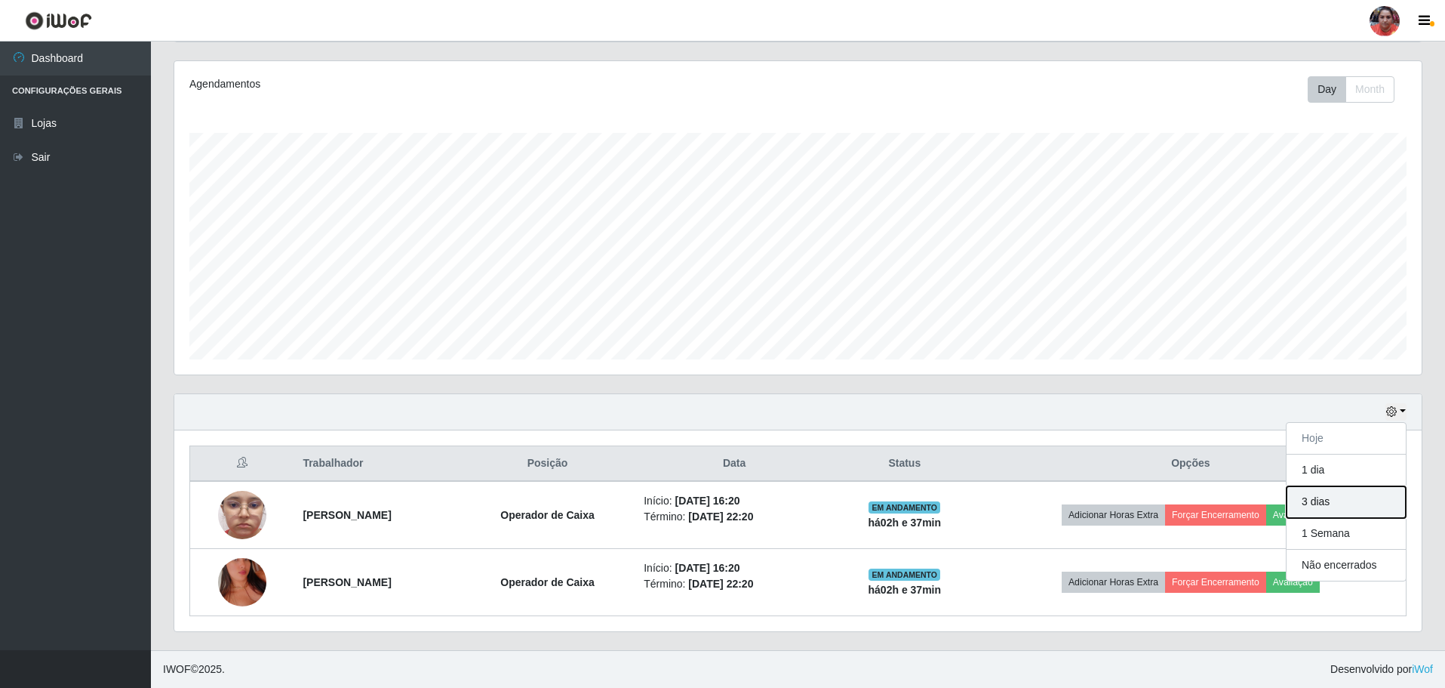
click at [1347, 500] on button "3 dias" at bounding box center [1346, 502] width 119 height 32
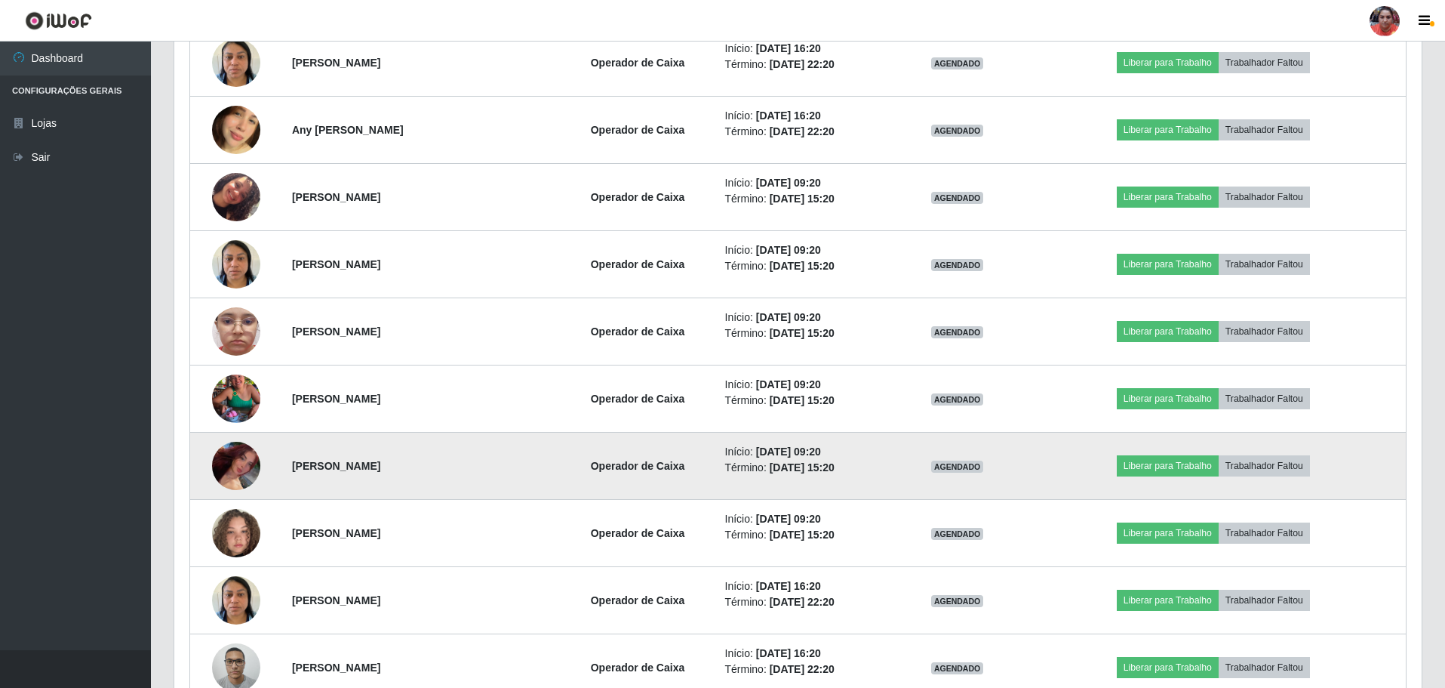
click at [234, 463] on img at bounding box center [236, 466] width 48 height 84
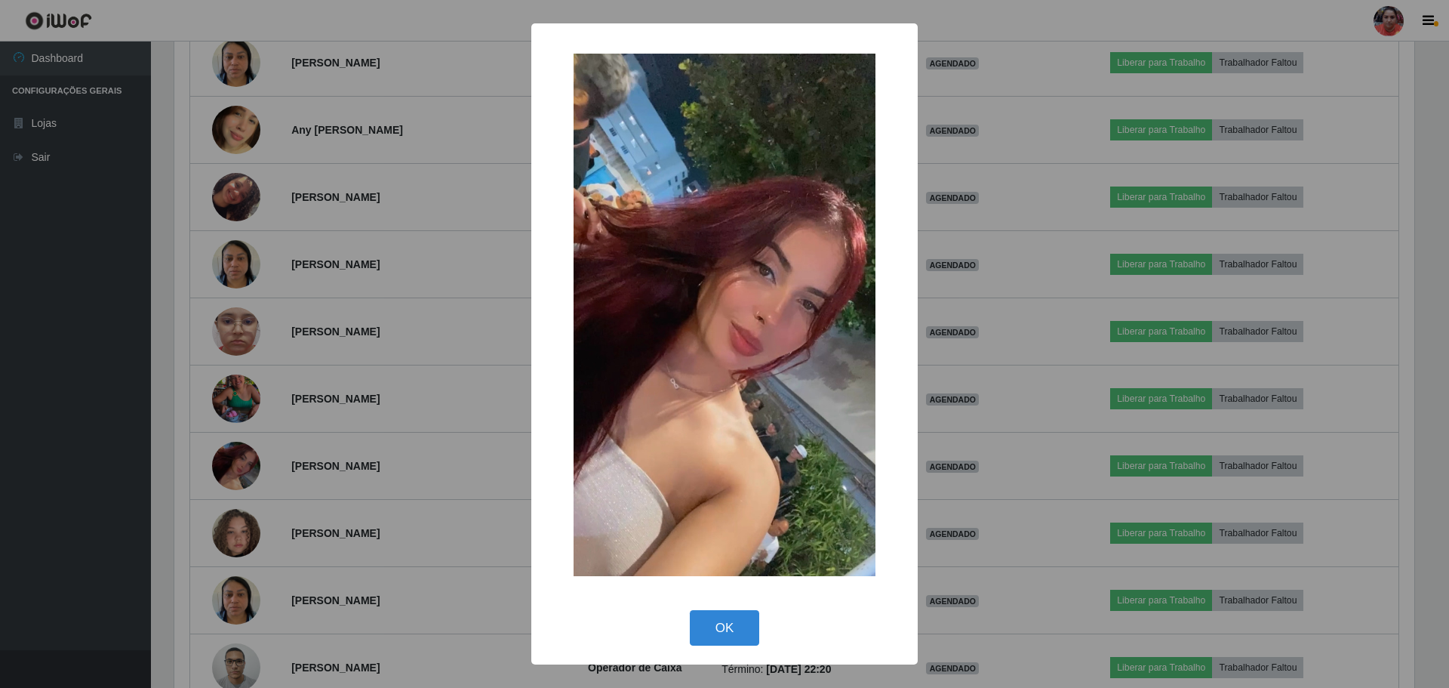
click at [461, 405] on div "× OK Cancel" at bounding box center [724, 344] width 1449 height 688
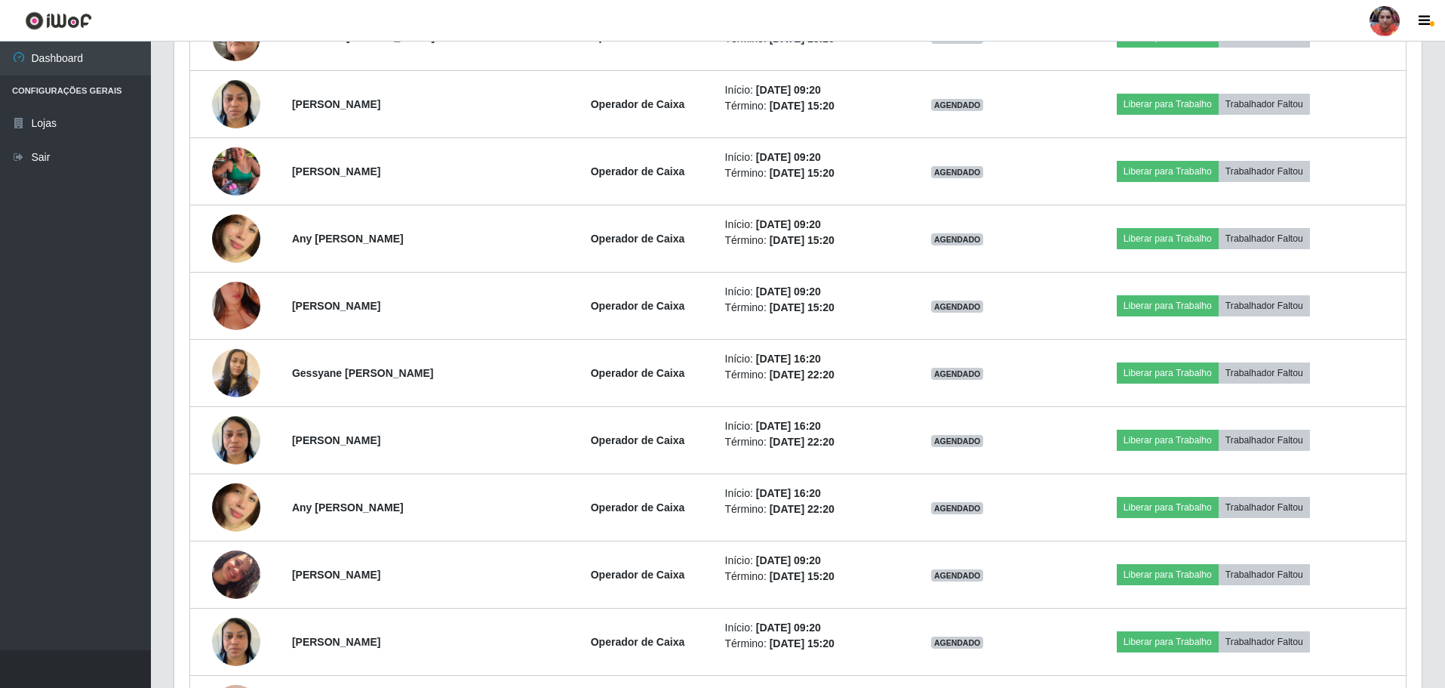
scroll to position [935, 0]
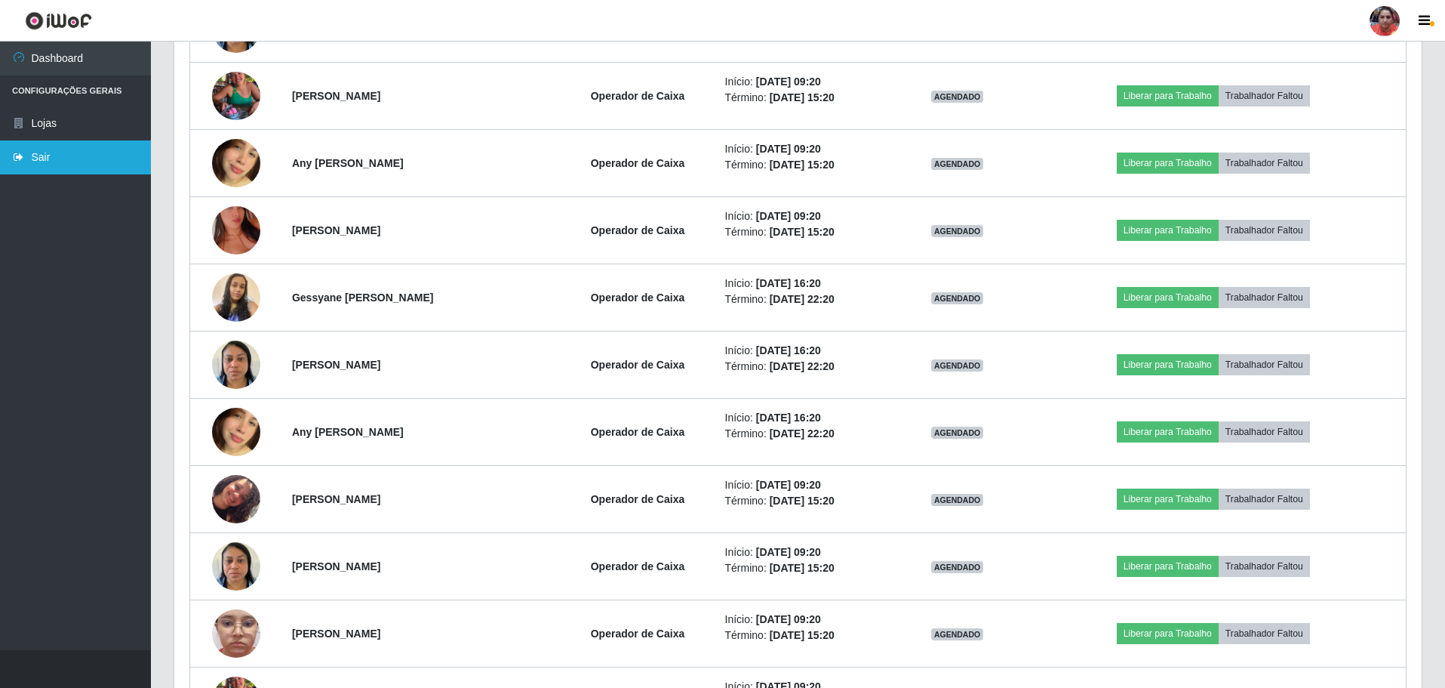
click at [81, 153] on link "Sair" at bounding box center [75, 157] width 151 height 34
